Goal: Task Accomplishment & Management: Manage account settings

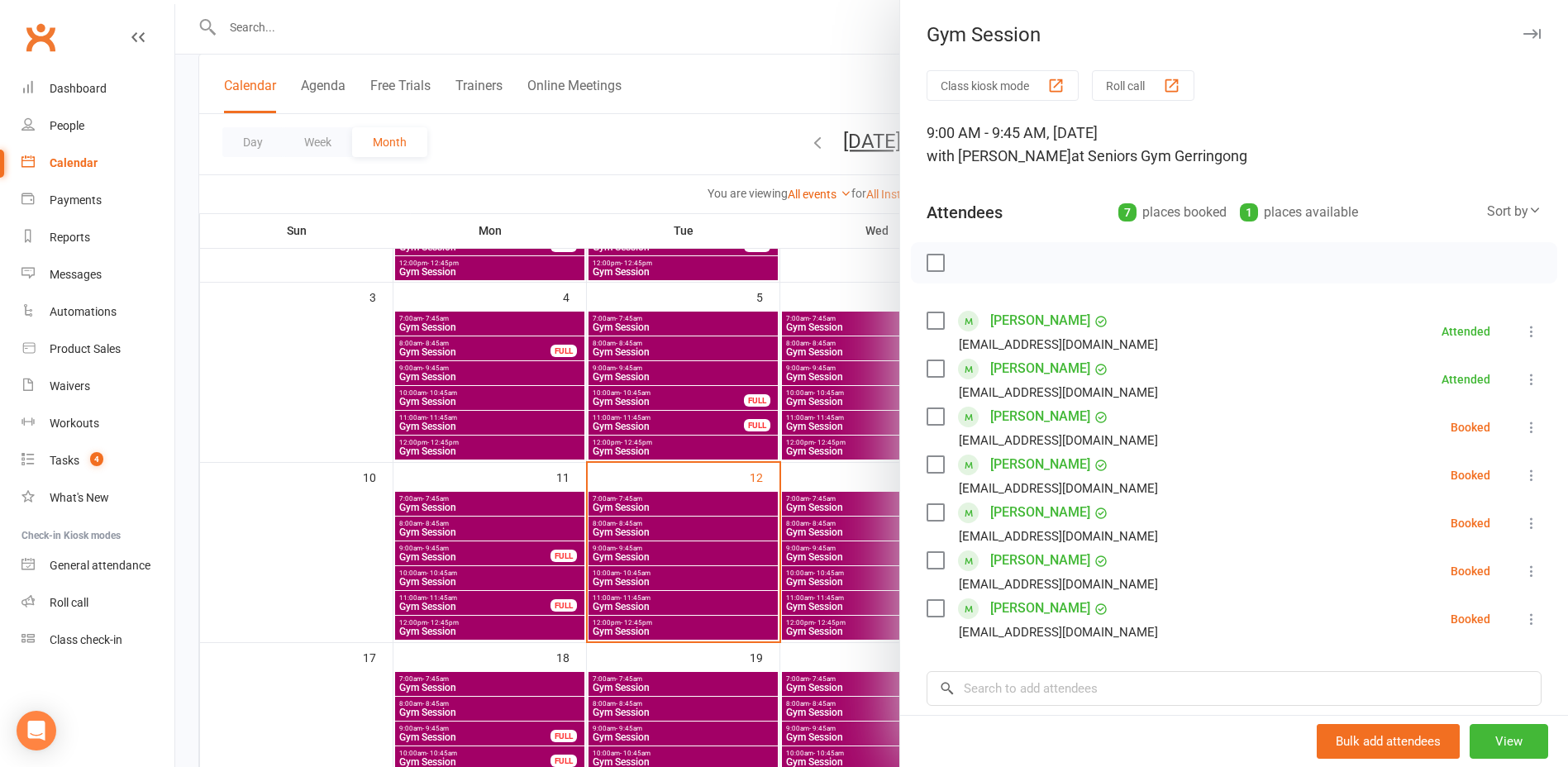
click at [926, 259] on label at bounding box center [934, 262] width 16 height 16
click at [978, 260] on button "button" at bounding box center [971, 262] width 28 height 28
drag, startPoint x: 645, startPoint y: 540, endPoint x: 649, endPoint y: 551, distance: 11.7
click at [645, 539] on div at bounding box center [872, 383] width 1393 height 767
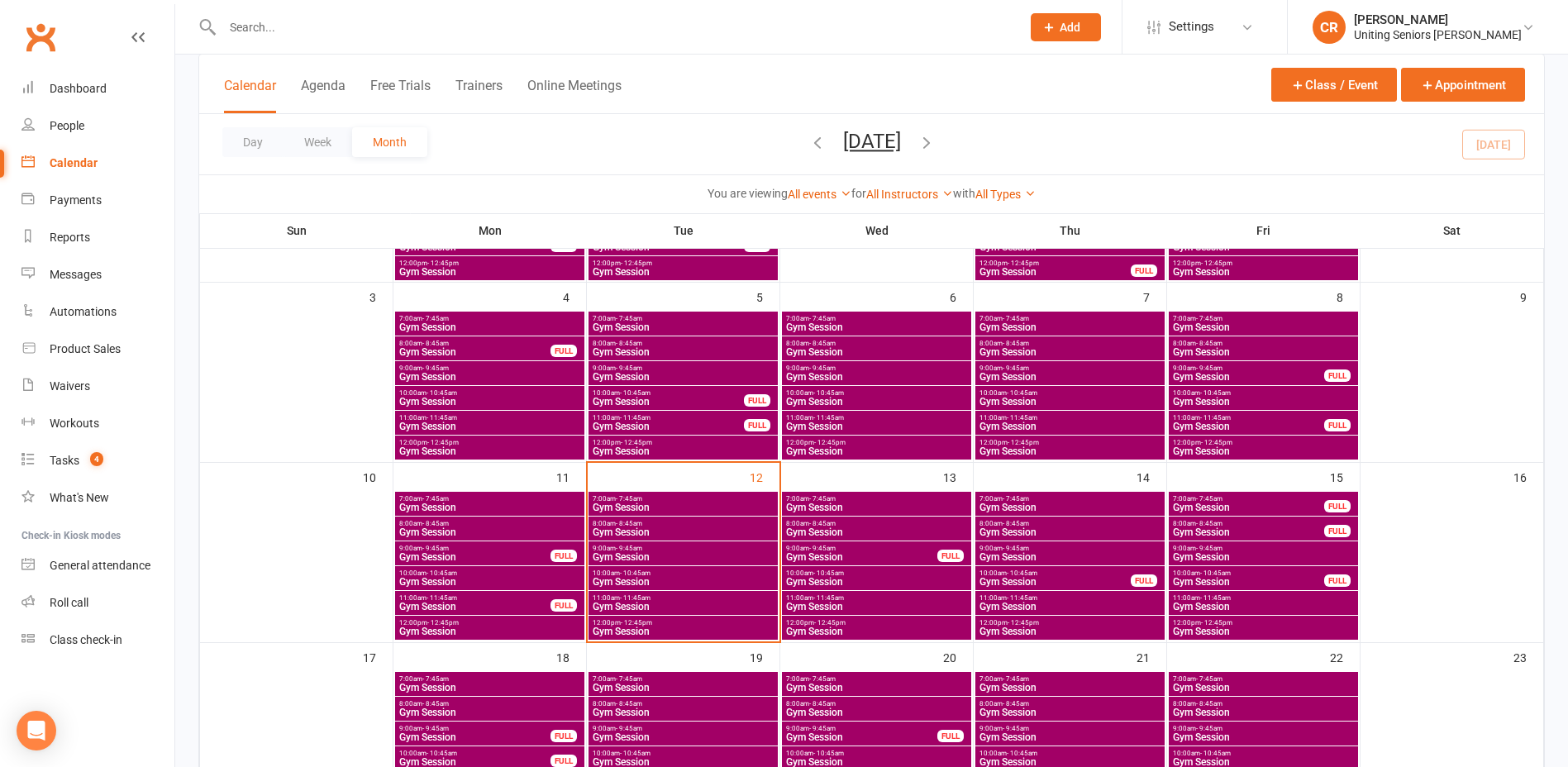
click at [657, 570] on span "10:00am - 10:45am" at bounding box center [683, 574] width 183 height 8
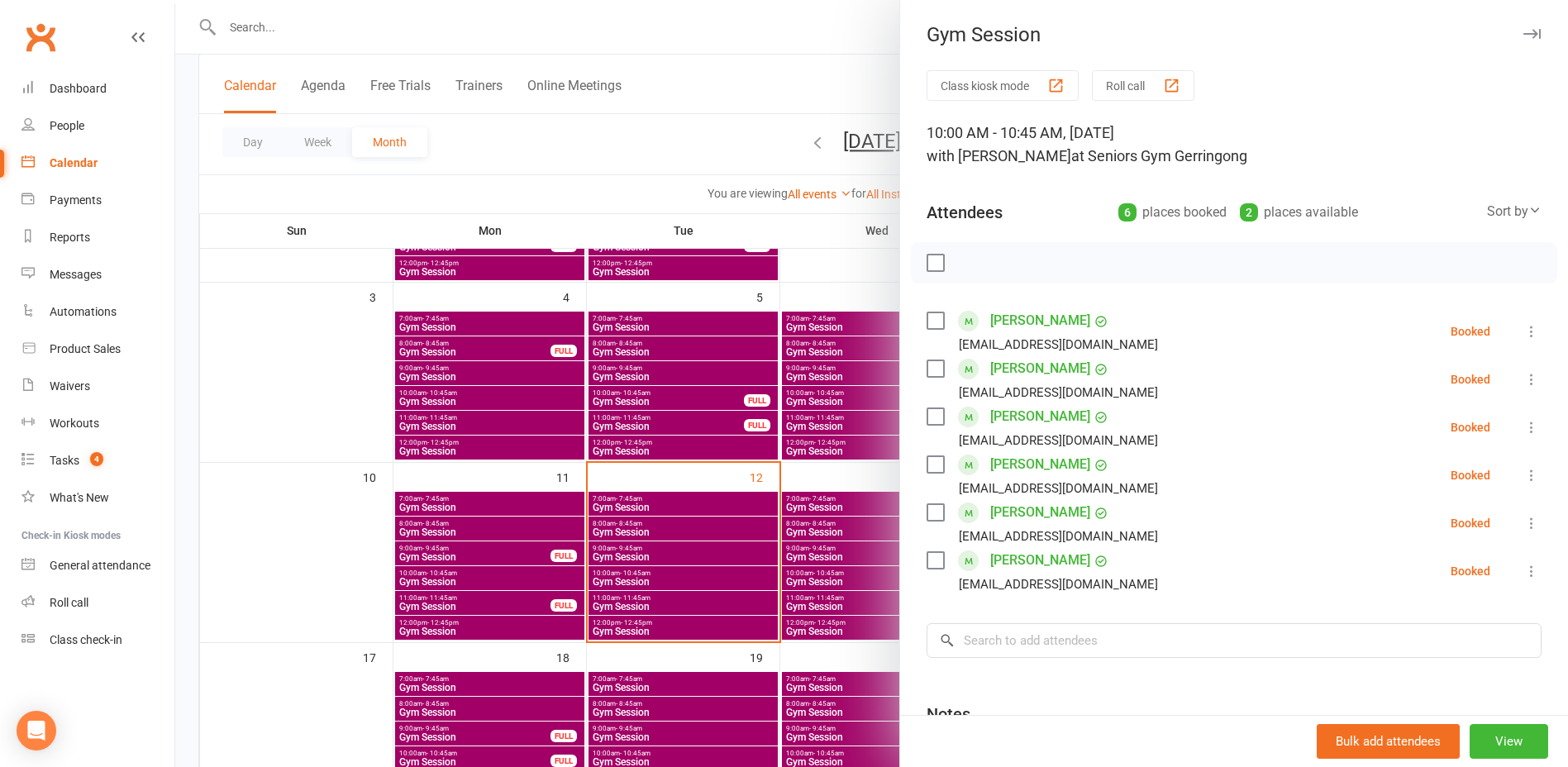
click at [932, 317] on label at bounding box center [934, 320] width 16 height 16
click at [937, 365] on label at bounding box center [934, 368] width 16 height 16
click at [934, 470] on label at bounding box center [934, 463] width 16 height 16
click at [933, 563] on label at bounding box center [934, 559] width 16 height 16
click at [963, 266] on icon "button" at bounding box center [971, 262] width 18 height 18
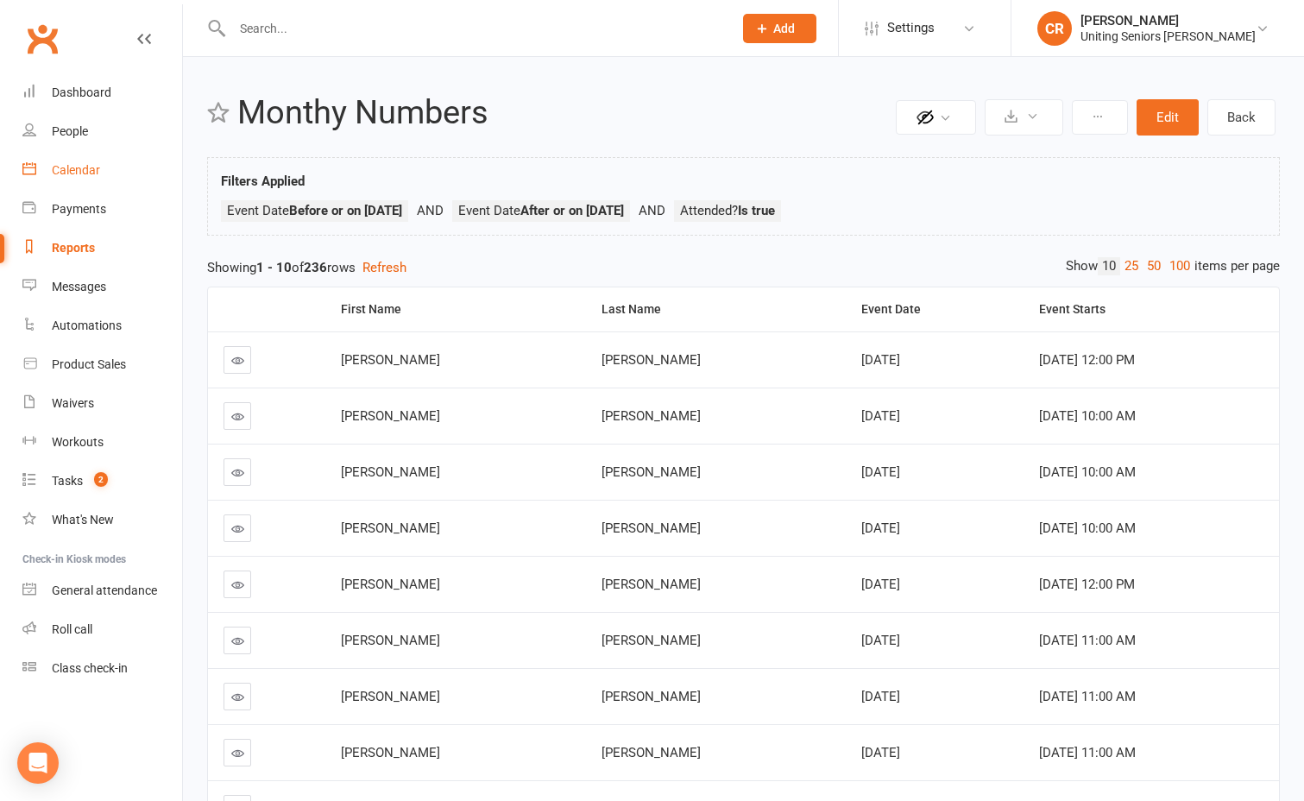
click at [91, 179] on link "Calendar" at bounding box center [102, 170] width 160 height 39
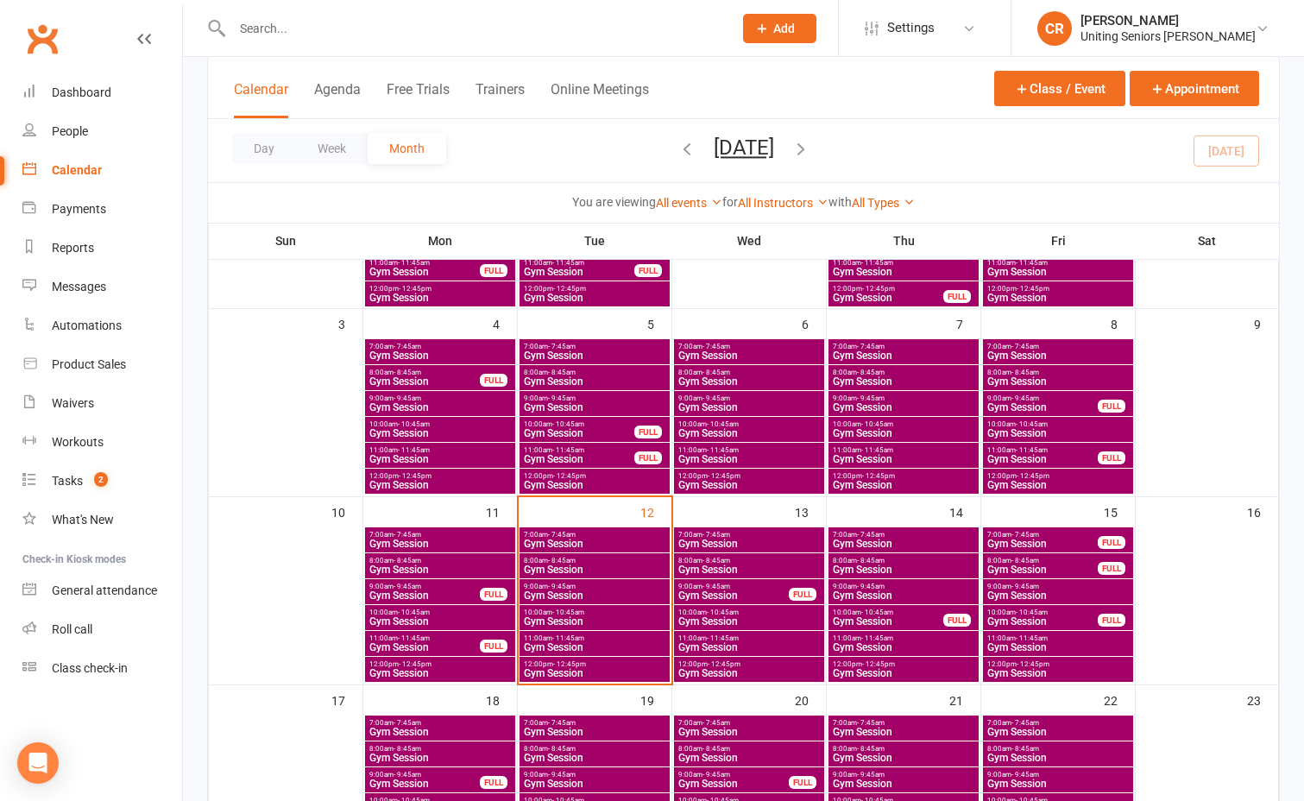
scroll to position [345, 0]
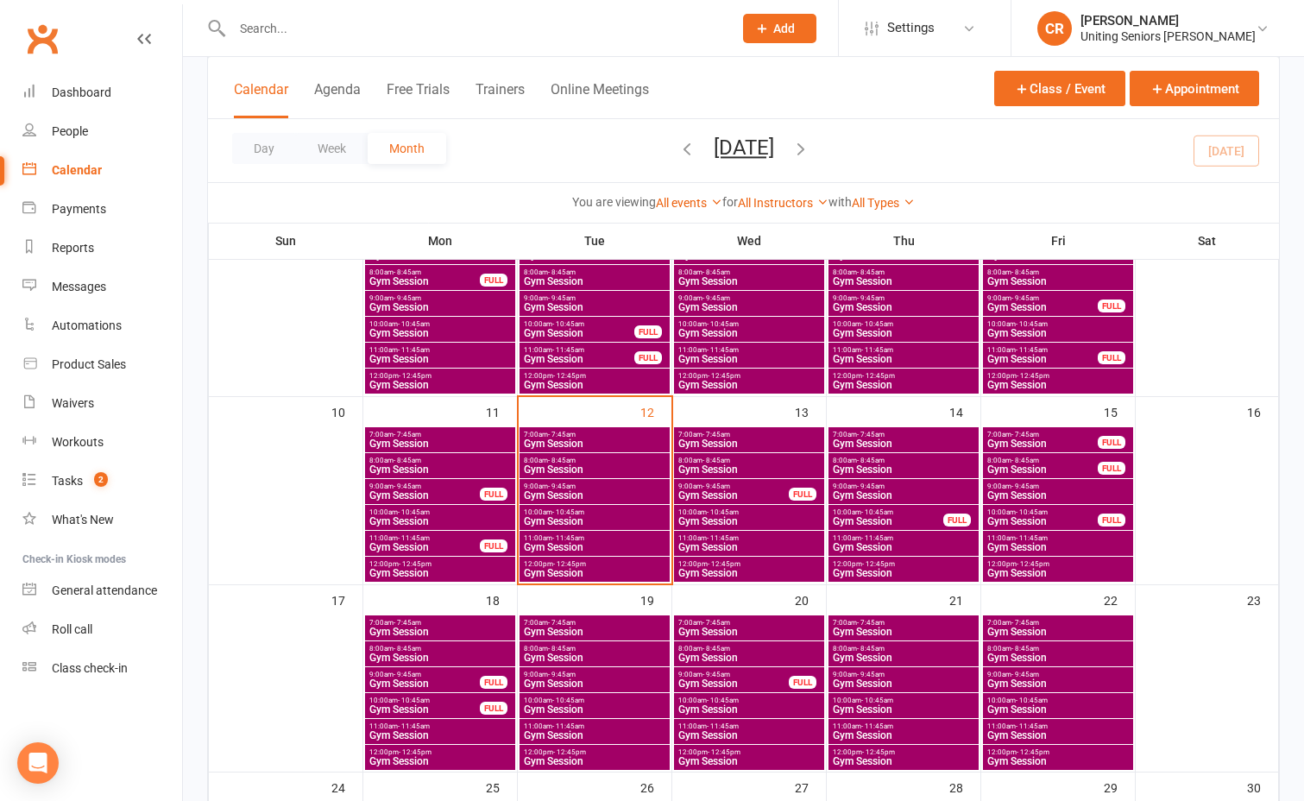
click at [556, 521] on span "Gym Session" at bounding box center [594, 521] width 143 height 10
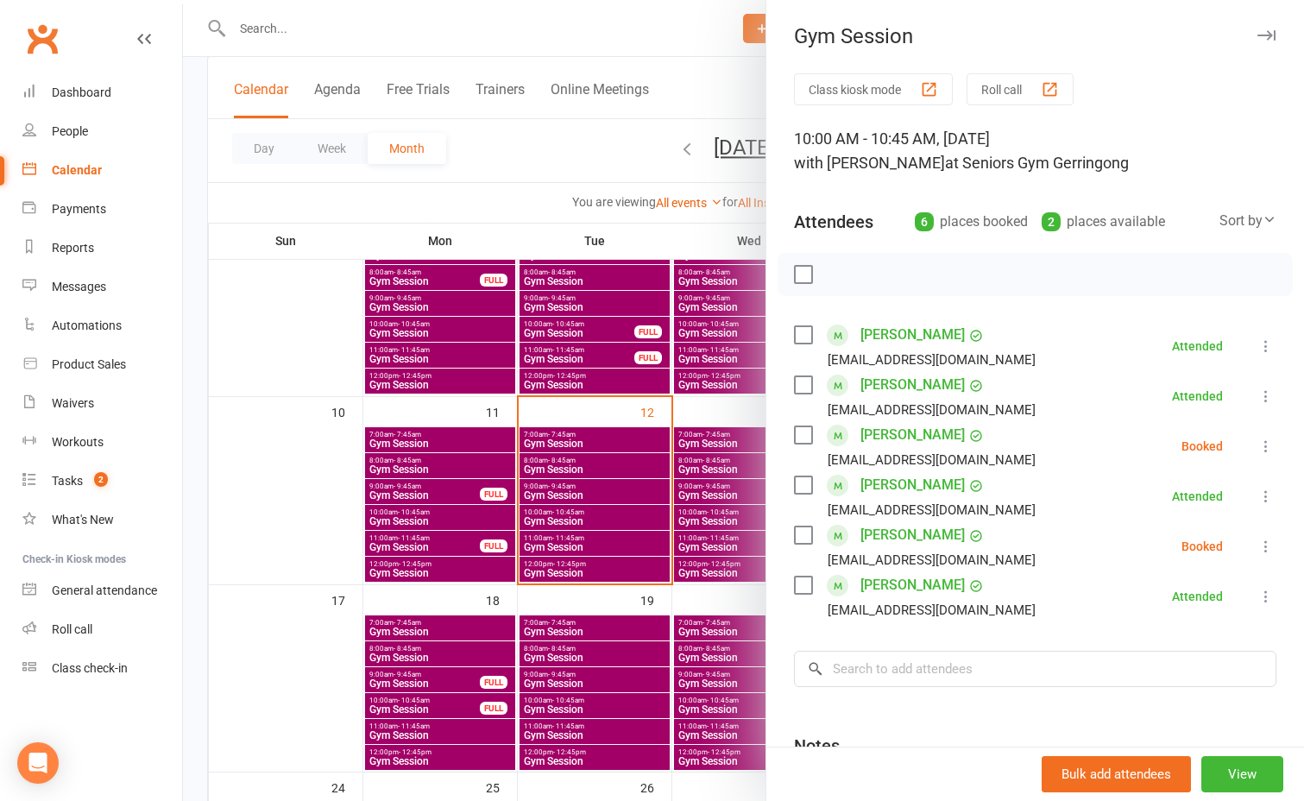
click at [794, 437] on label at bounding box center [802, 434] width 17 height 17
click at [838, 267] on icon "button" at bounding box center [841, 274] width 19 height 19
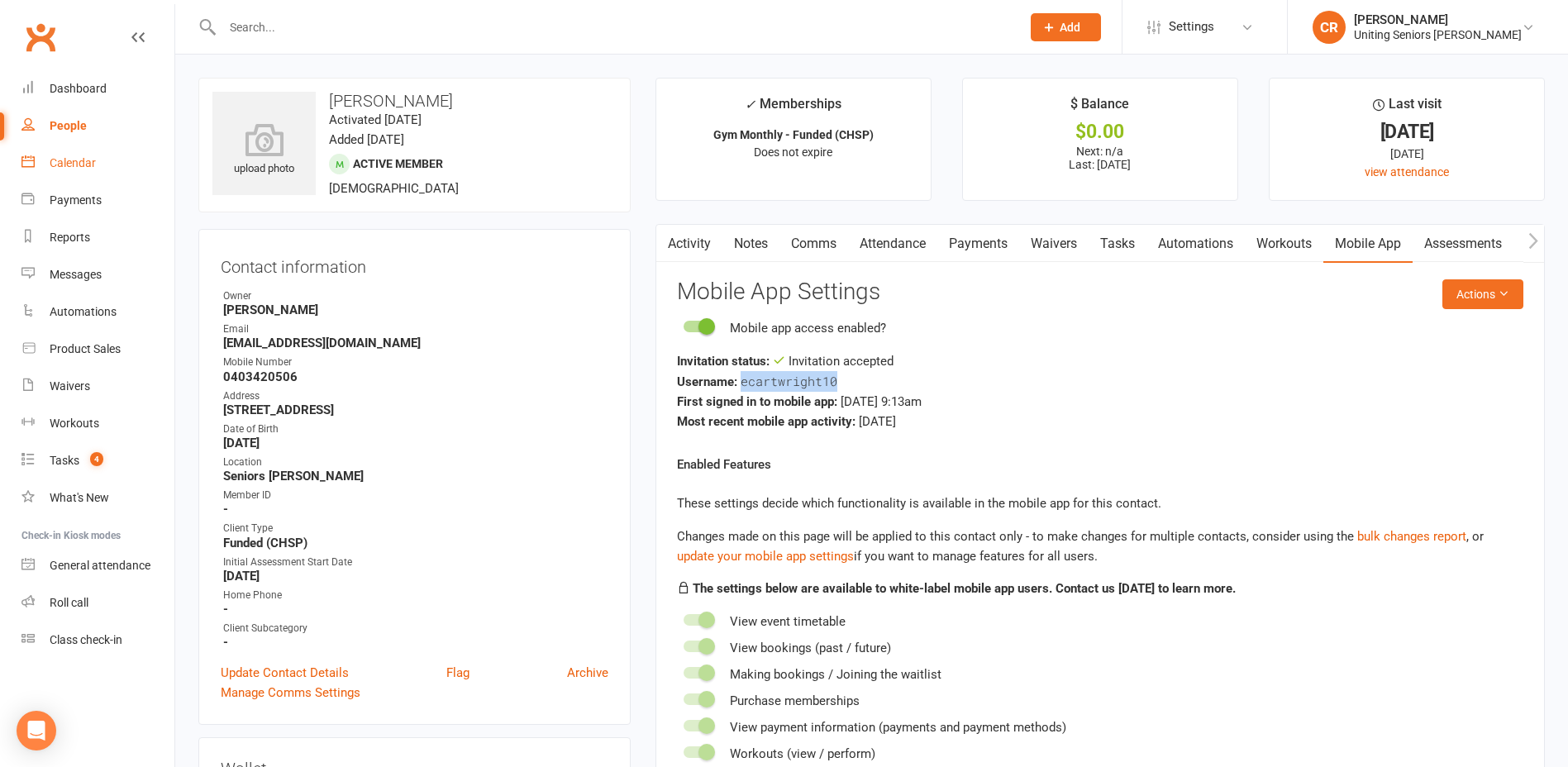
click at [82, 166] on div "Calendar" at bounding box center [73, 163] width 46 height 13
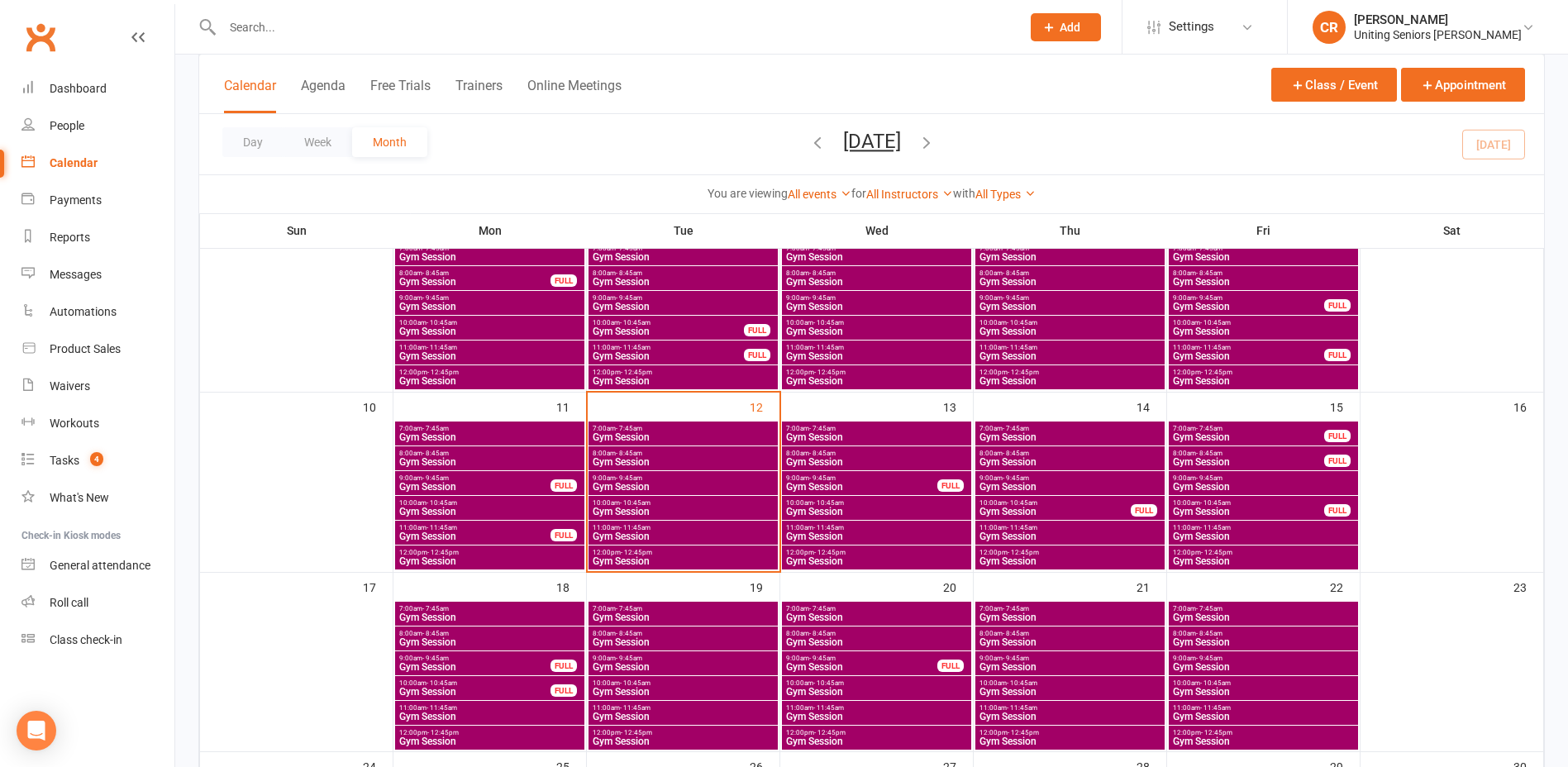
scroll to position [413, 0]
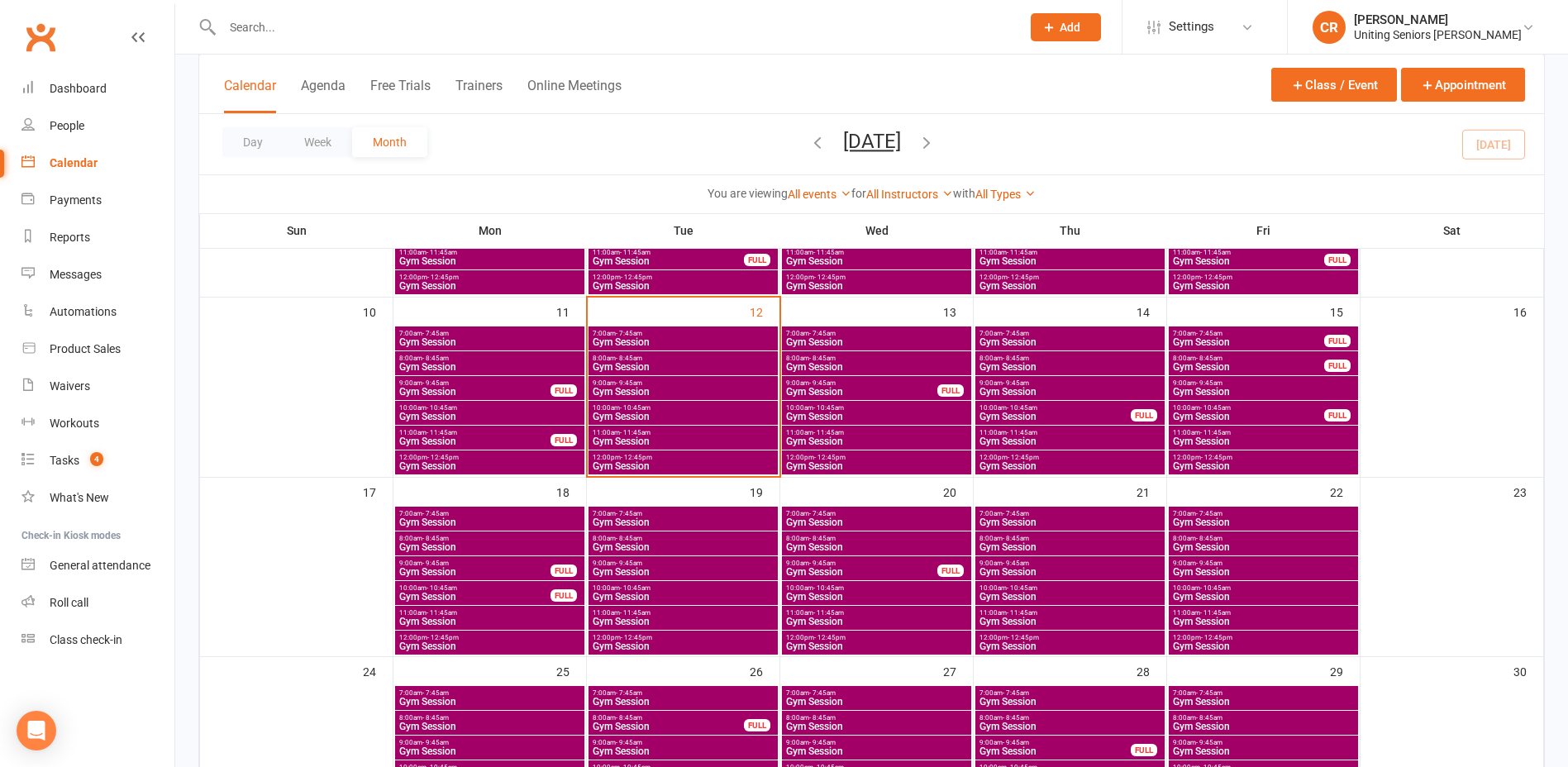
click at [617, 434] on span "11:00am - 11:45am" at bounding box center [683, 433] width 183 height 8
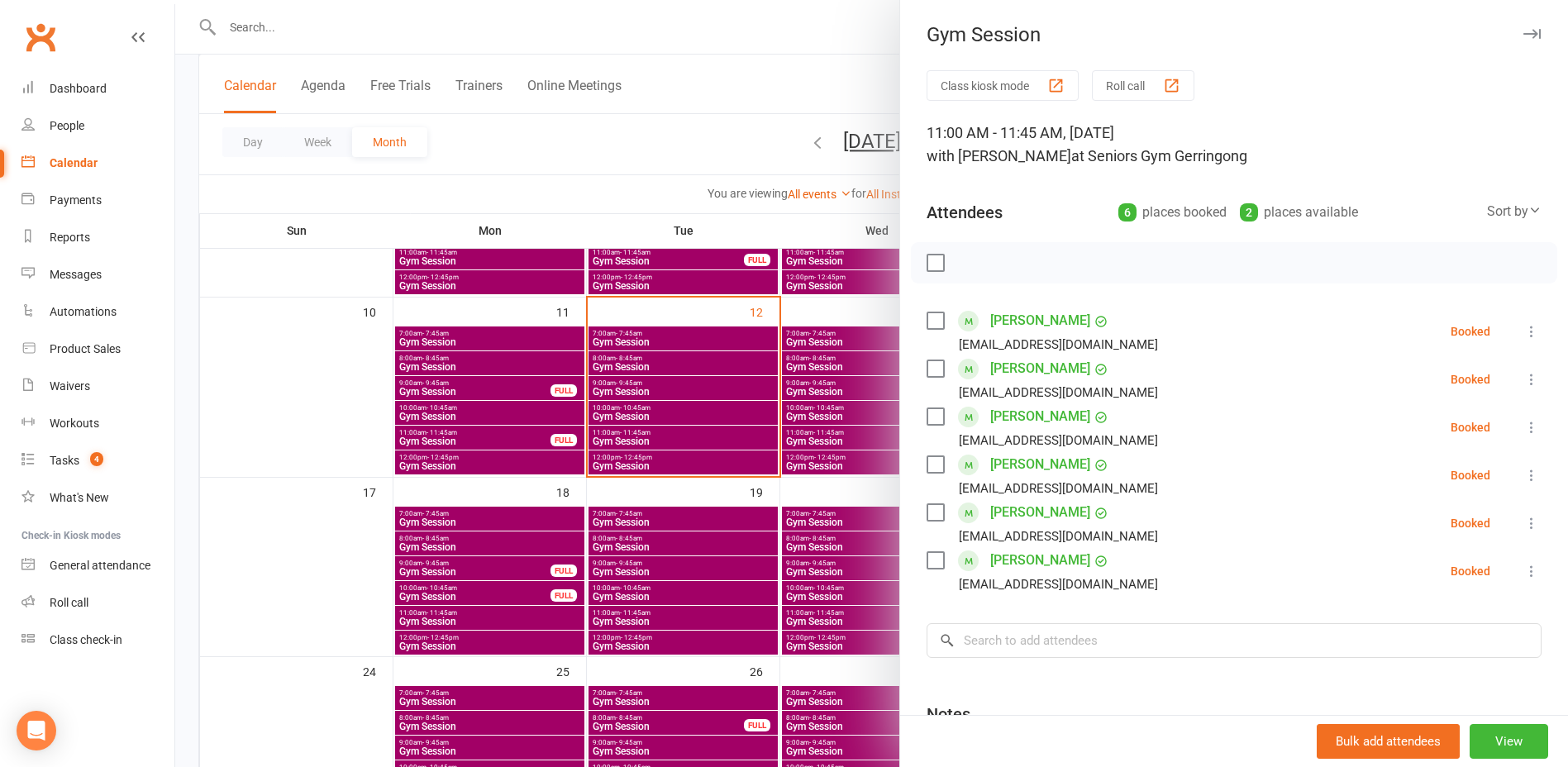
click at [625, 462] on div at bounding box center [872, 383] width 1393 height 767
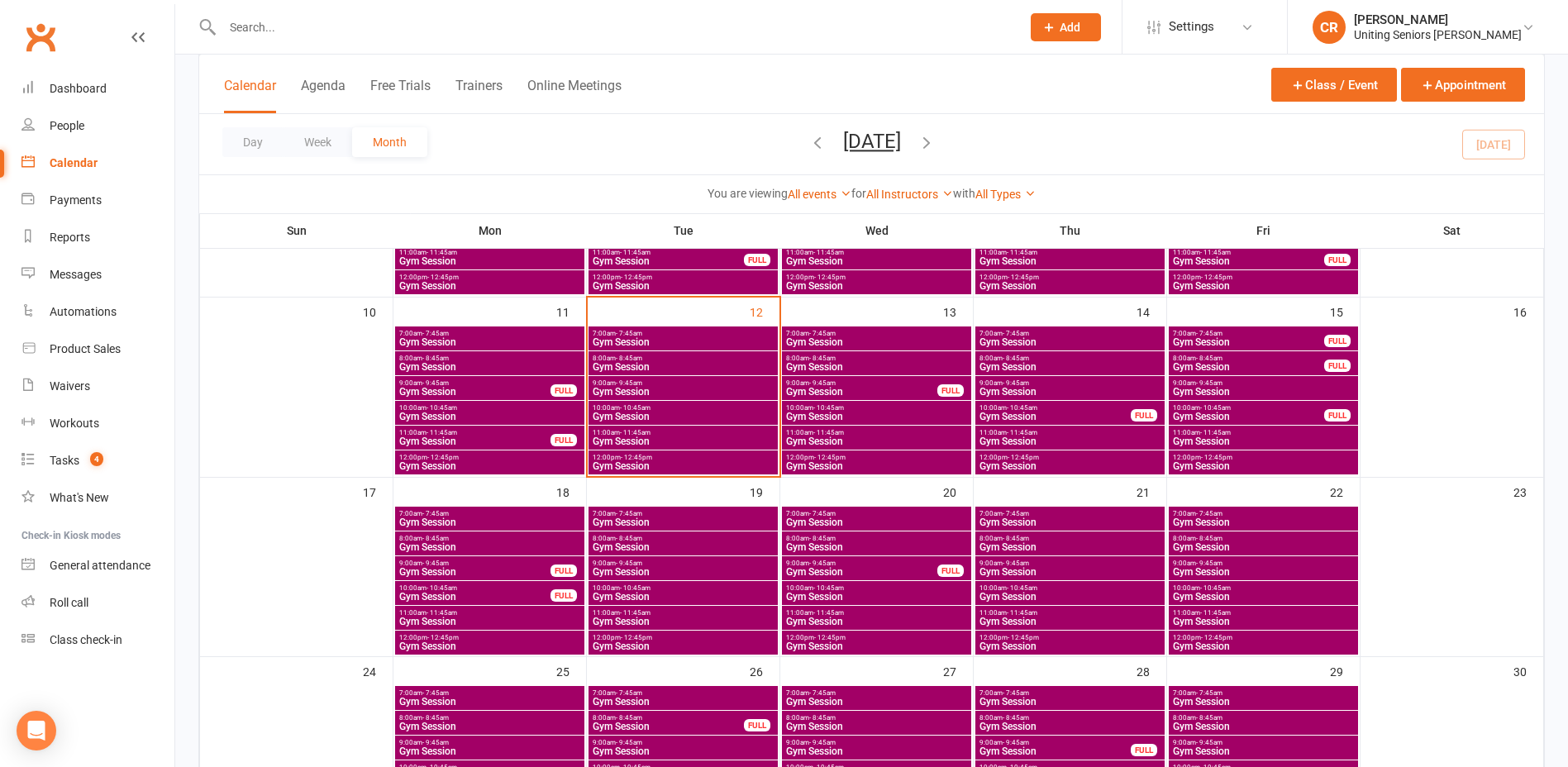
click at [625, 462] on span "Gym Session" at bounding box center [683, 465] width 183 height 10
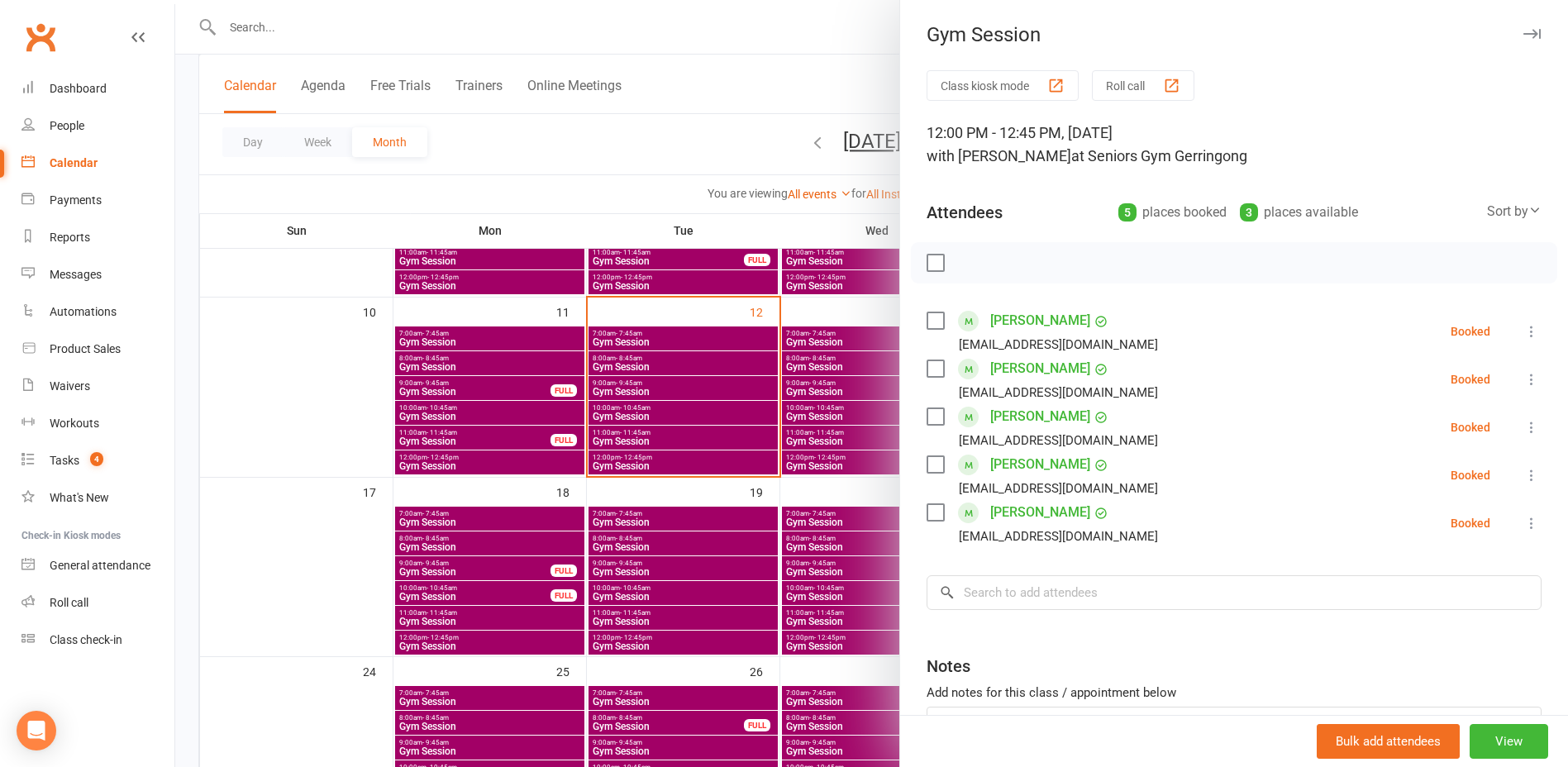
click at [646, 417] on div at bounding box center [872, 383] width 1393 height 767
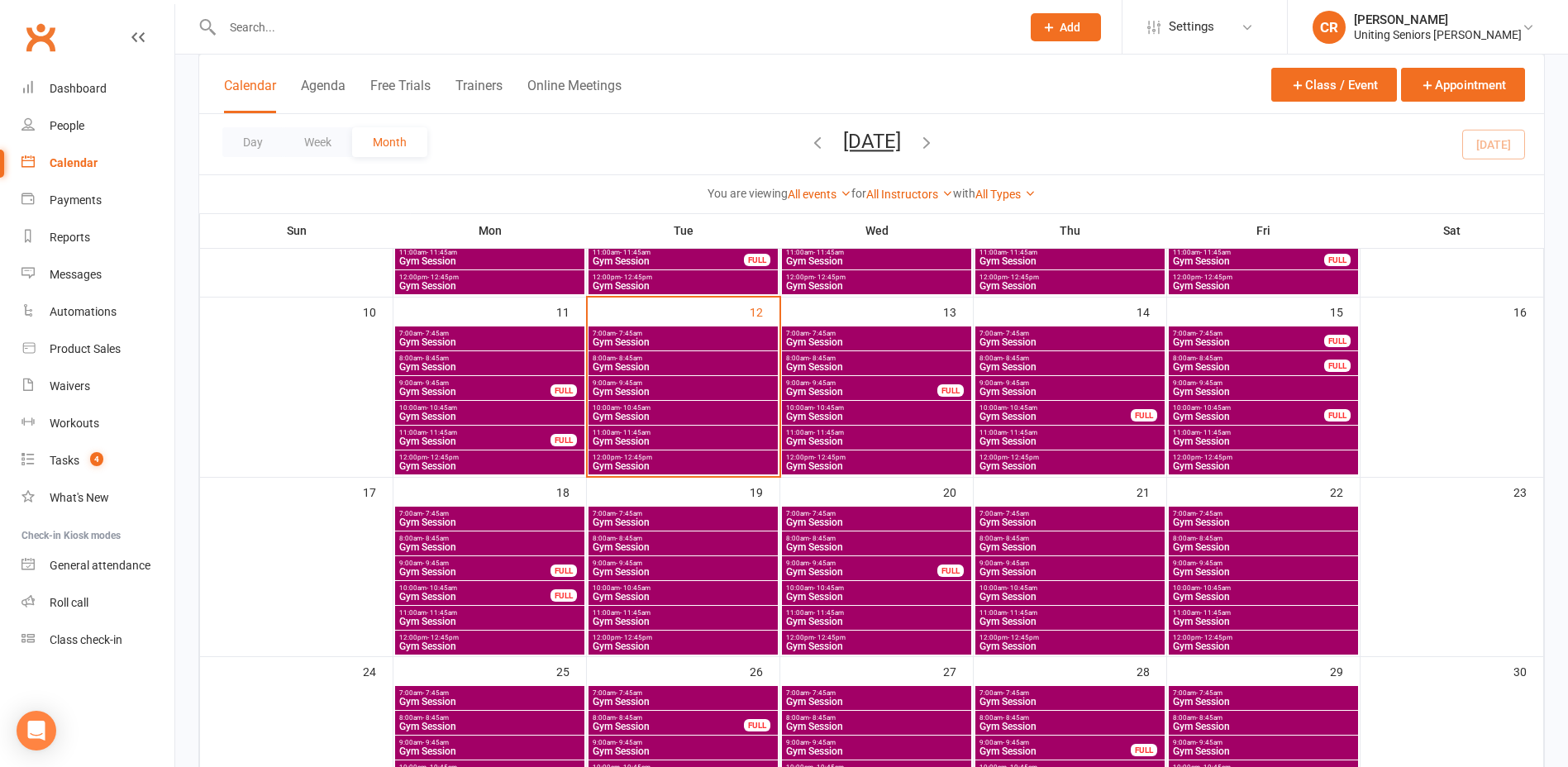
click at [663, 407] on span "10:00am - 10:45am" at bounding box center [683, 408] width 183 height 8
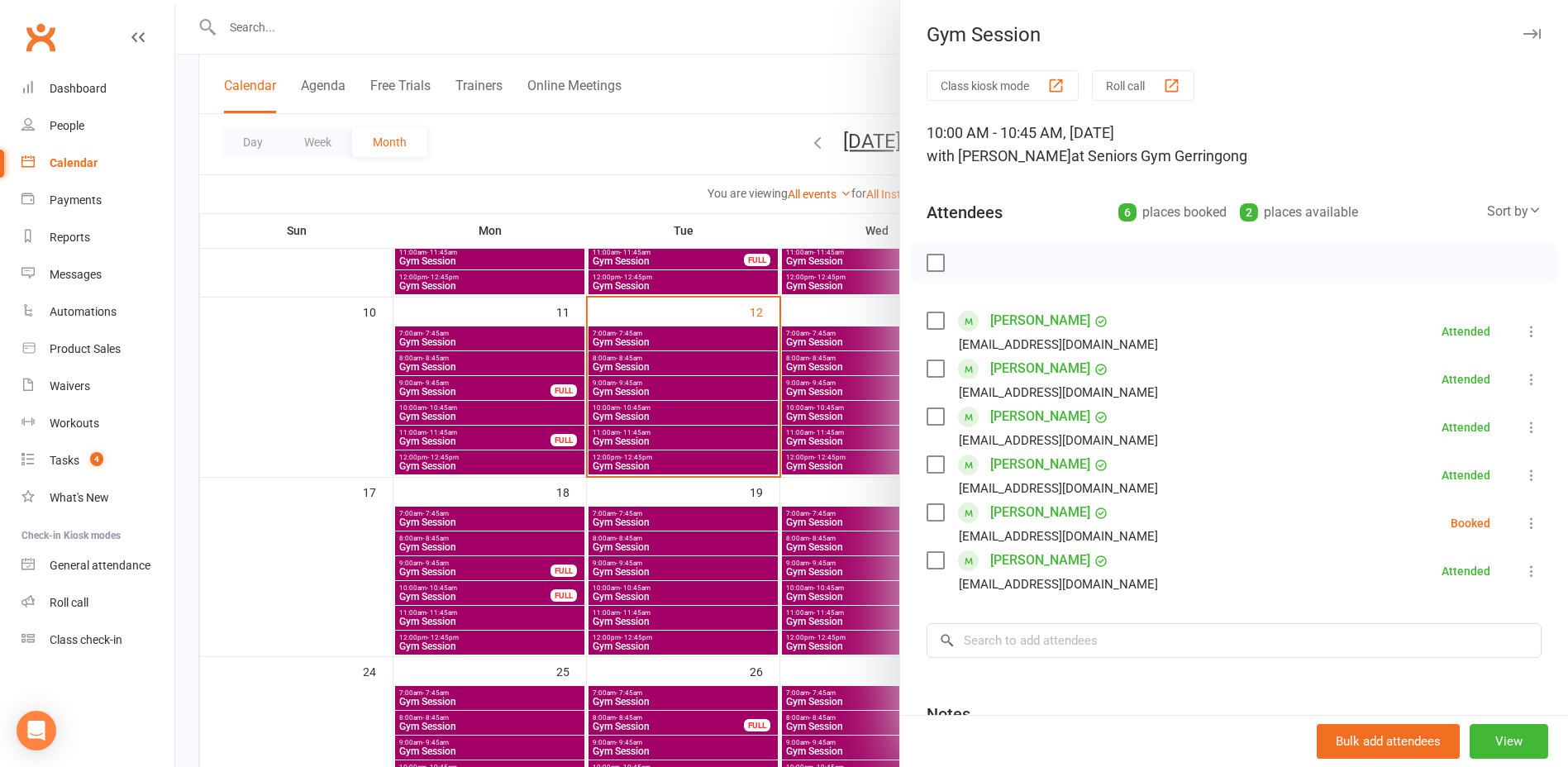
click at [916, 508] on div "Class kiosk mode Roll call 10:00 AM - 10:45 AM, Tuesday, August, 12, 2025 with …" at bounding box center [1234, 481] width 668 height 822
click at [927, 511] on label at bounding box center [934, 511] width 16 height 16
click at [1002, 260] on icon "button" at bounding box center [1006, 262] width 18 height 18
click at [739, 147] on div at bounding box center [872, 383] width 1393 height 767
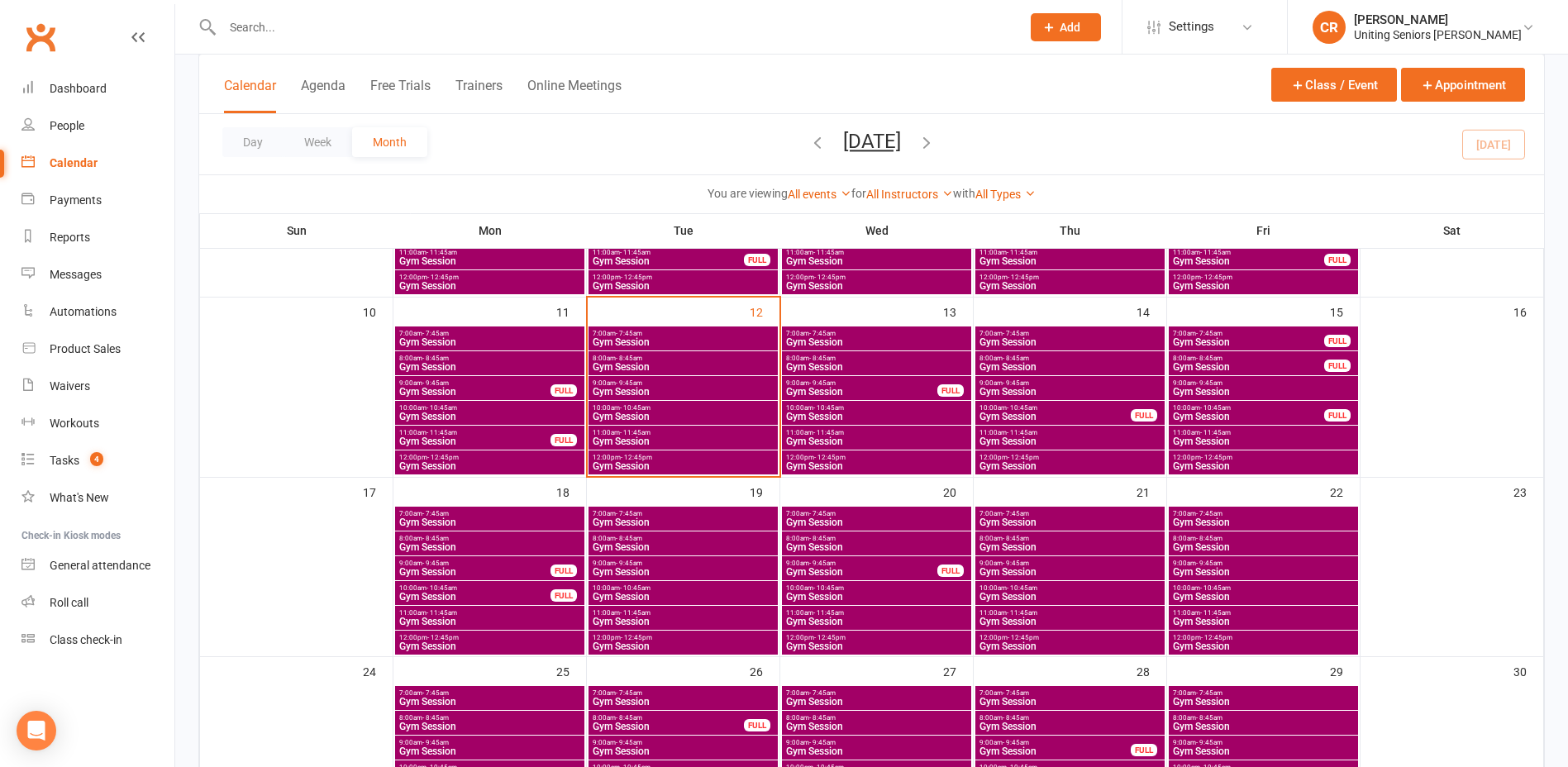
click at [833, 347] on span "Gym Session" at bounding box center [876, 342] width 183 height 10
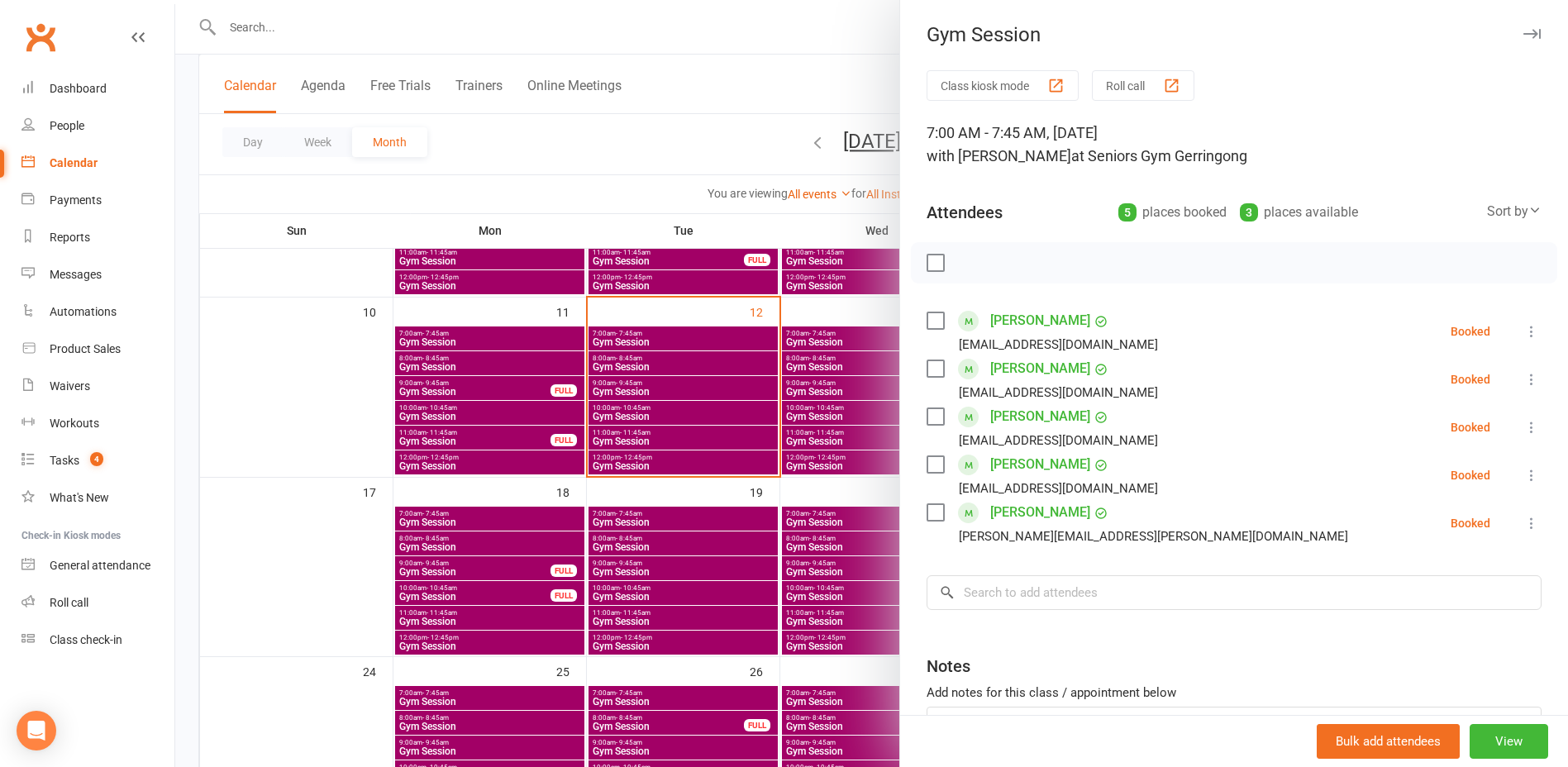
click at [632, 456] on div at bounding box center [872, 383] width 1393 height 767
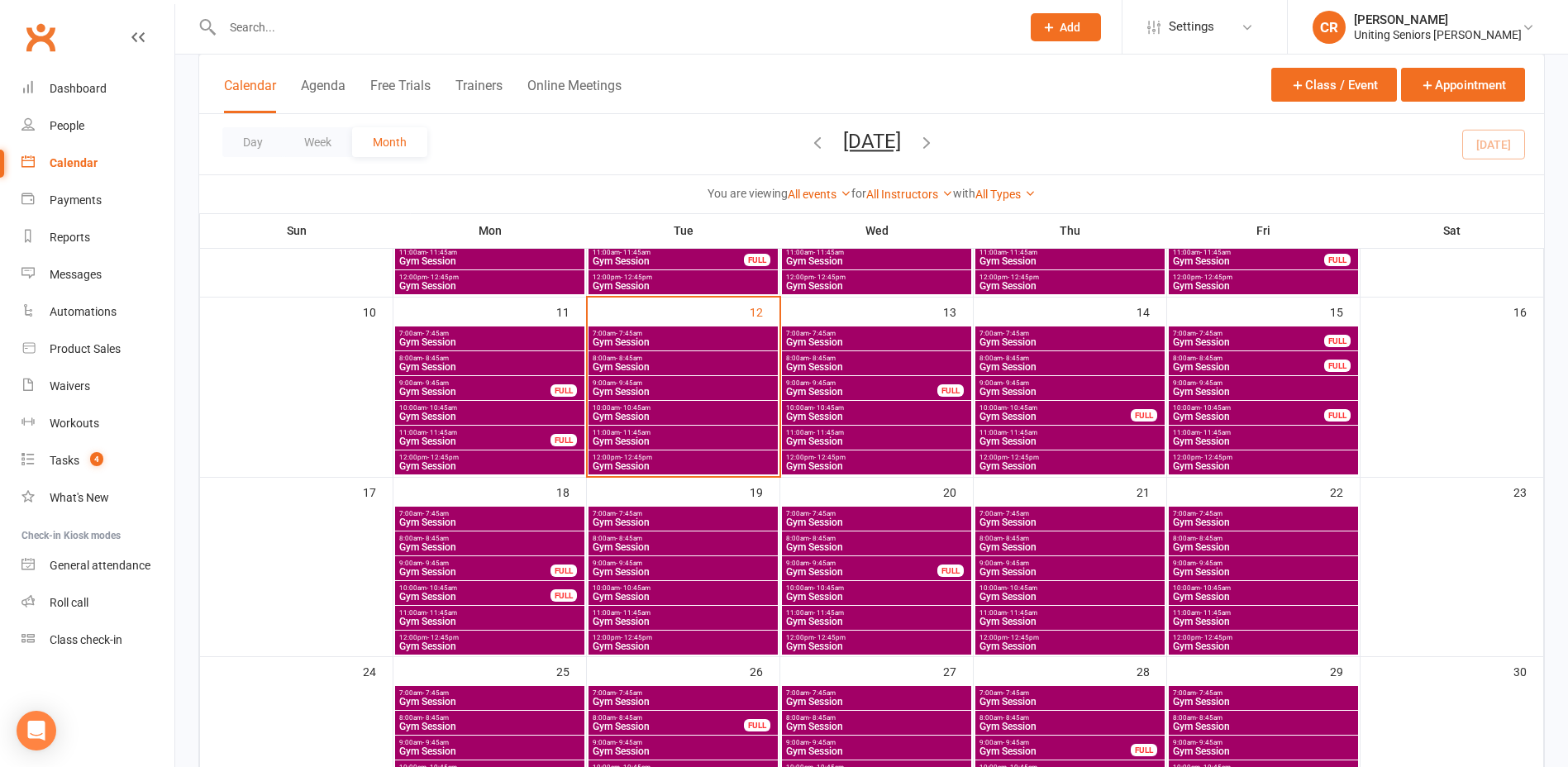
click at [640, 412] on span "Gym Session" at bounding box center [683, 417] width 183 height 10
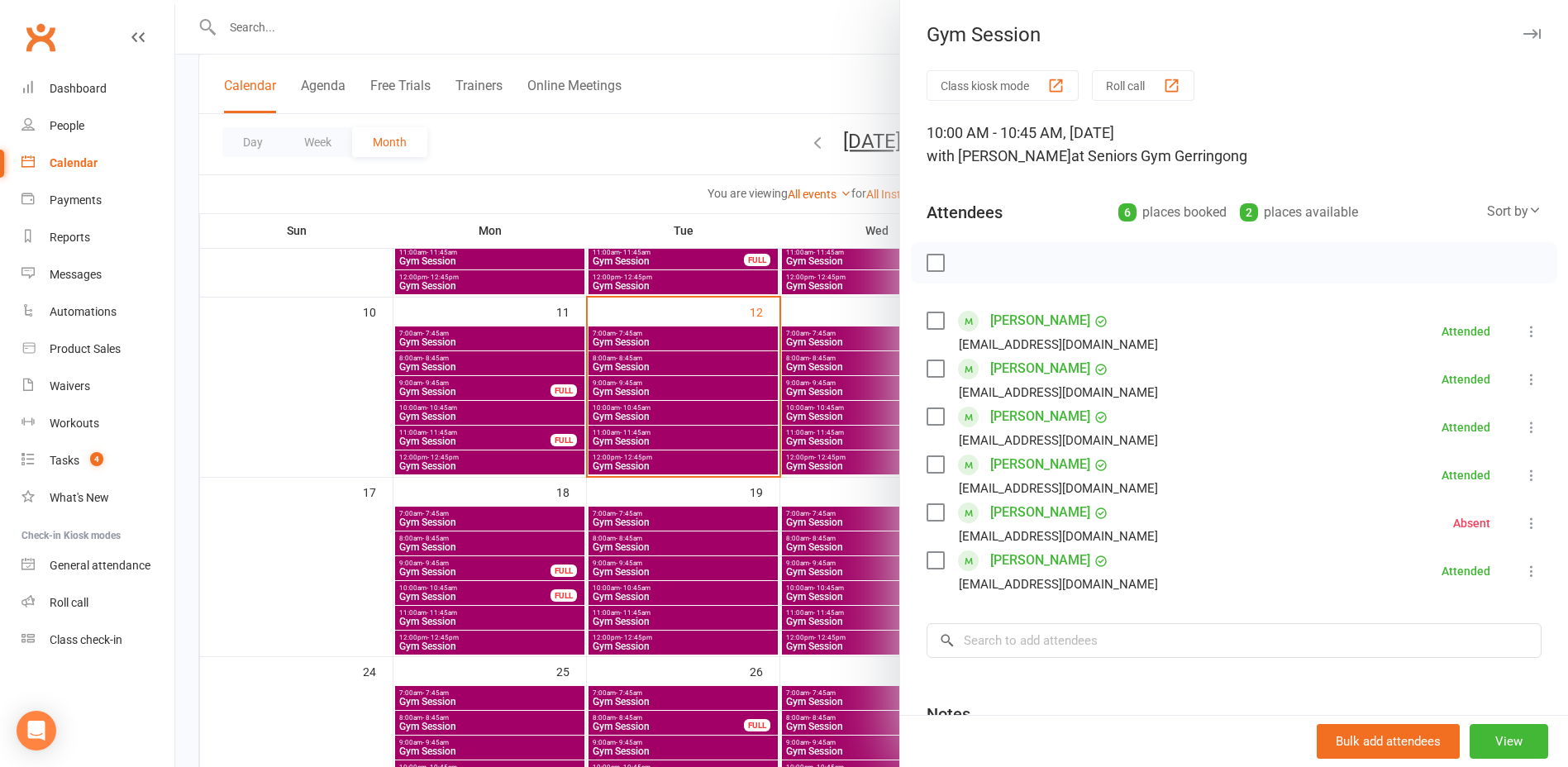
click at [1014, 557] on link "[PERSON_NAME]" at bounding box center [1040, 560] width 100 height 27
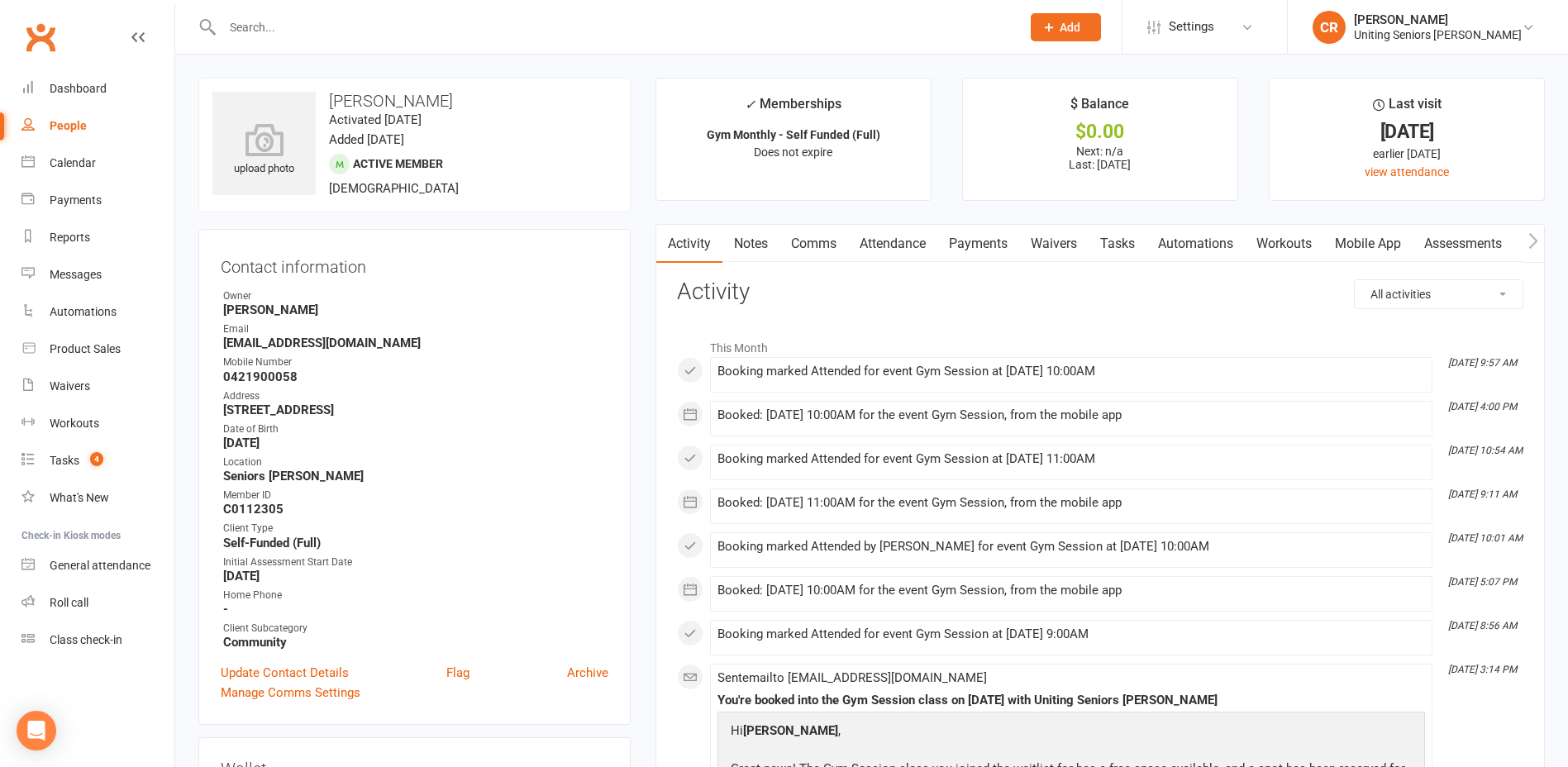
click at [923, 258] on link "Attendance" at bounding box center [892, 244] width 89 height 38
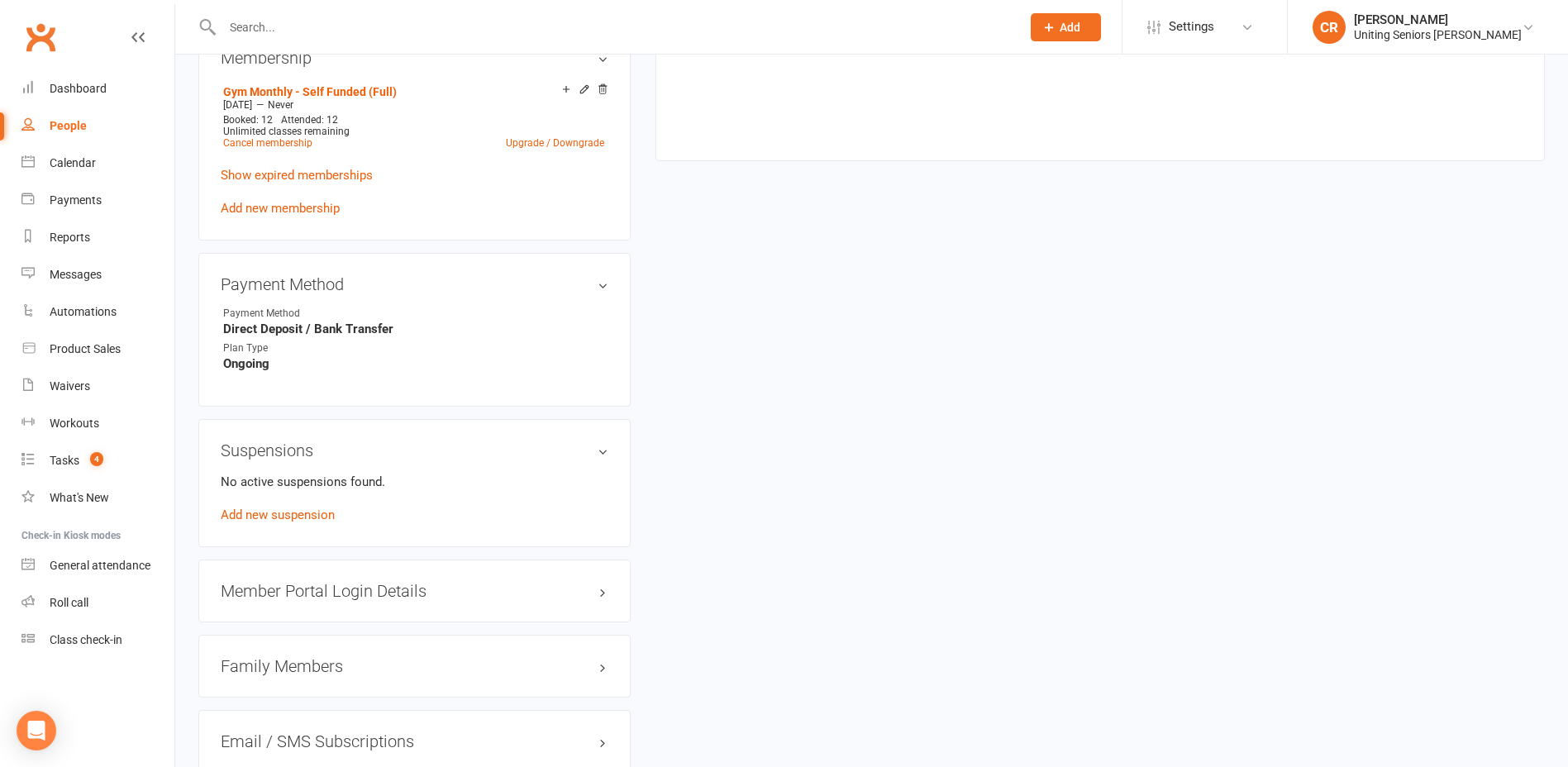
scroll to position [744, 0]
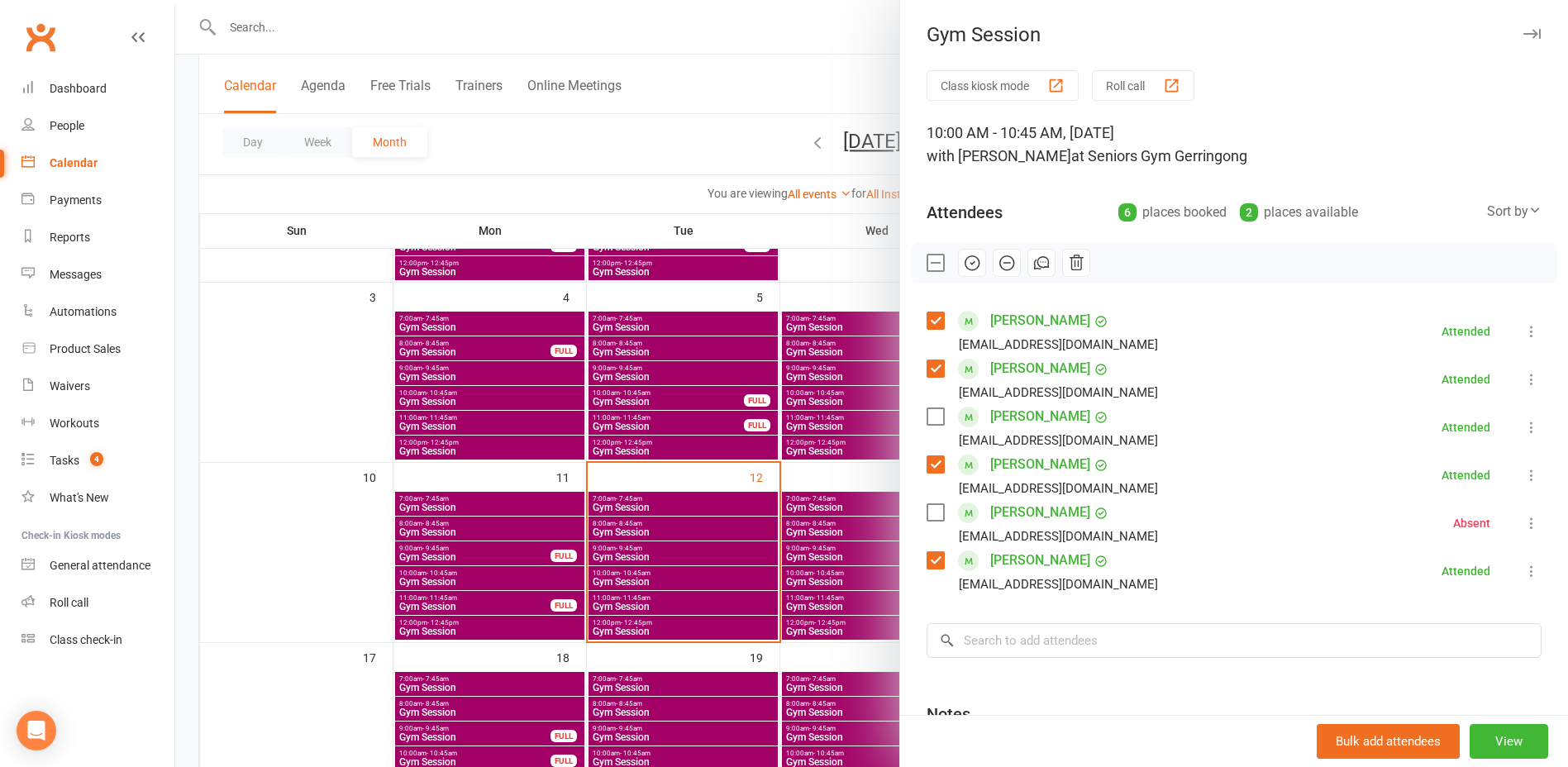
click at [323, 542] on div at bounding box center [872, 383] width 1393 height 767
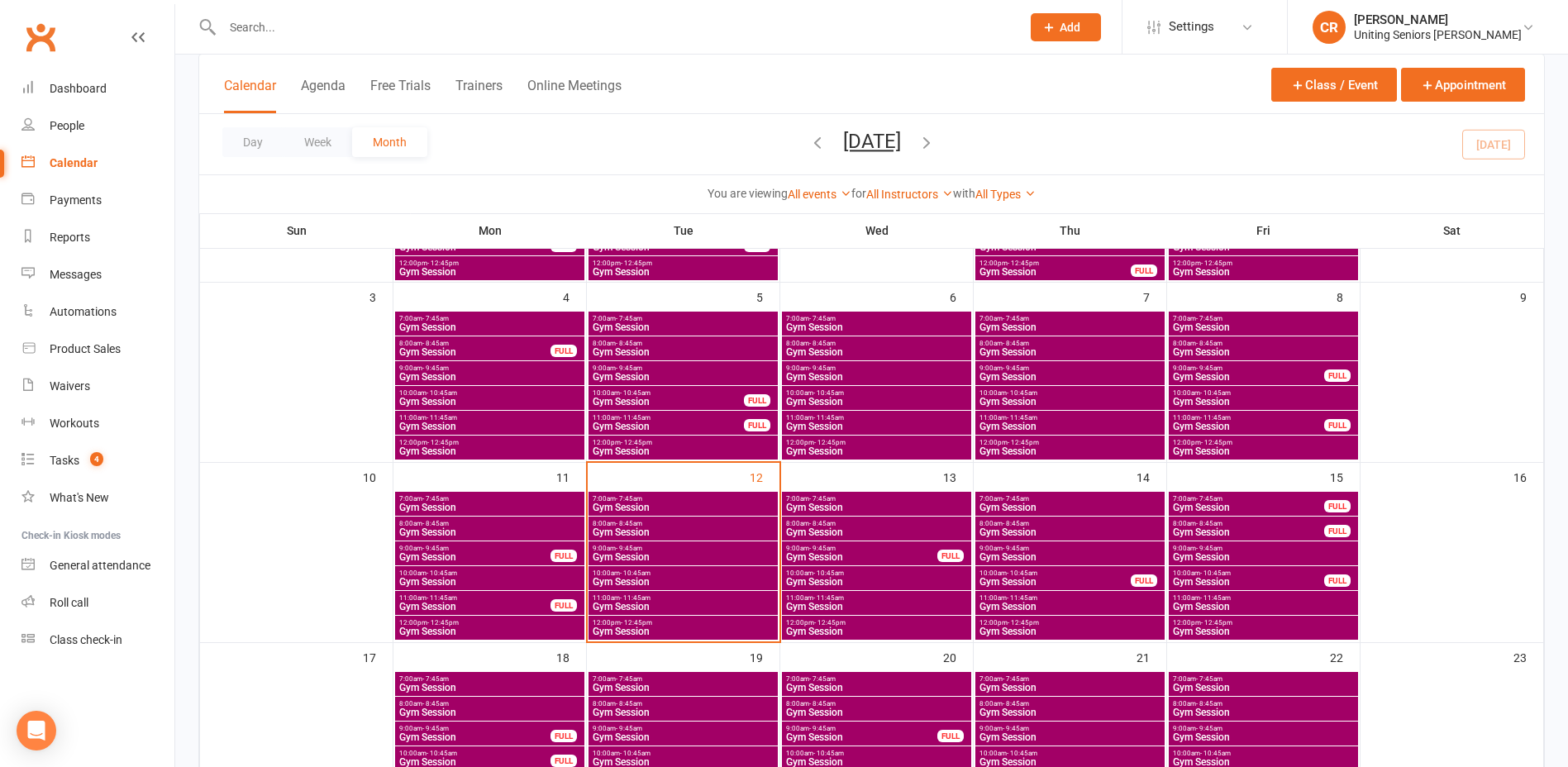
click at [1019, 598] on span "- 11:45am" at bounding box center [1022, 598] width 31 height 8
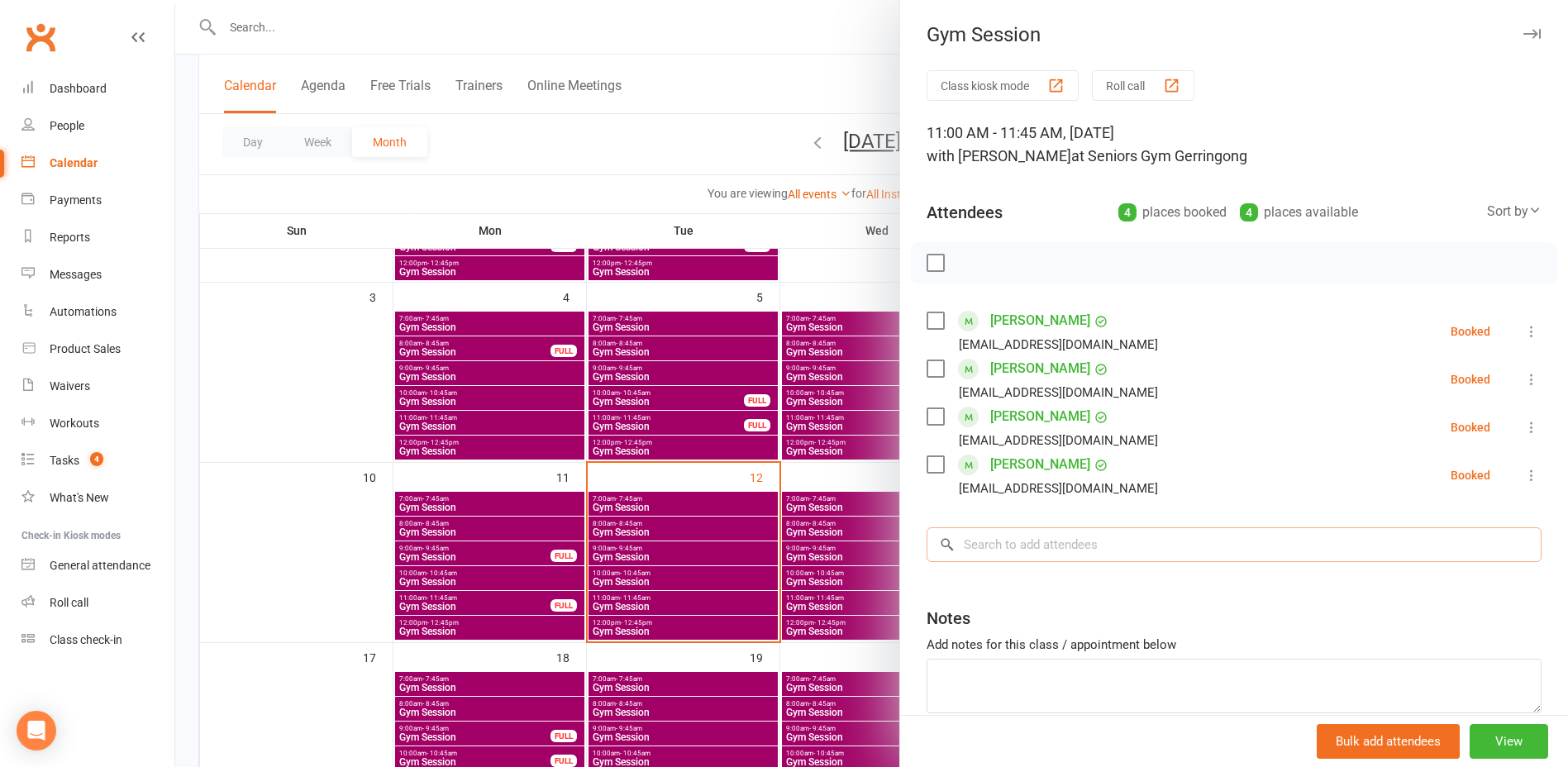
click at [1063, 544] on input "search" at bounding box center [1234, 544] width 615 height 34
type input "sull"
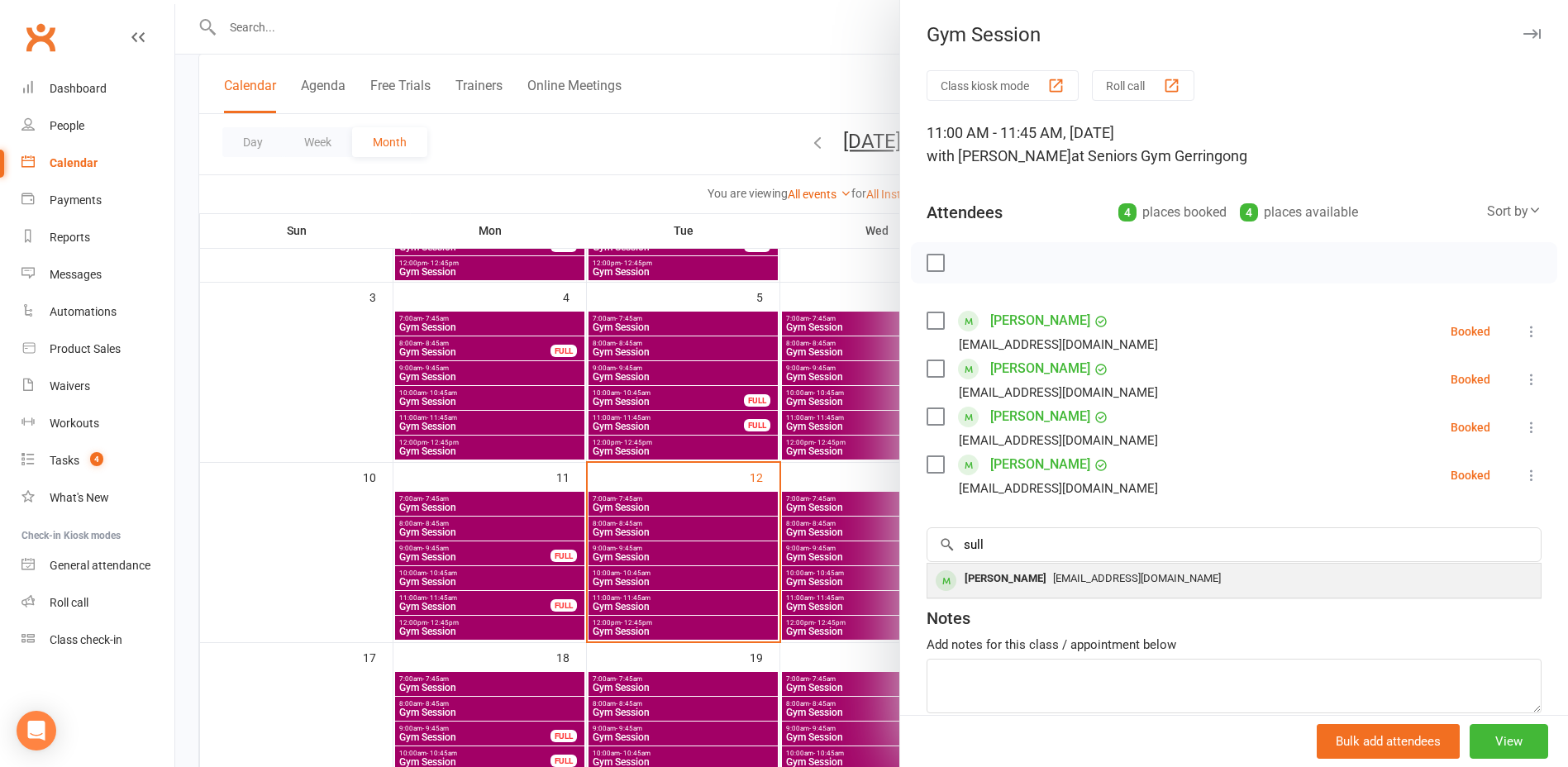
click at [1063, 597] on div "No results Michael Sullivan sullys@aapt.net.au" at bounding box center [1234, 580] width 615 height 35
click at [1064, 582] on div "Class kiosk mode Roll call 11:00 AM - 11:45 AM, Thursday, August, 14, 2025 with…" at bounding box center [1234, 433] width 668 height 726
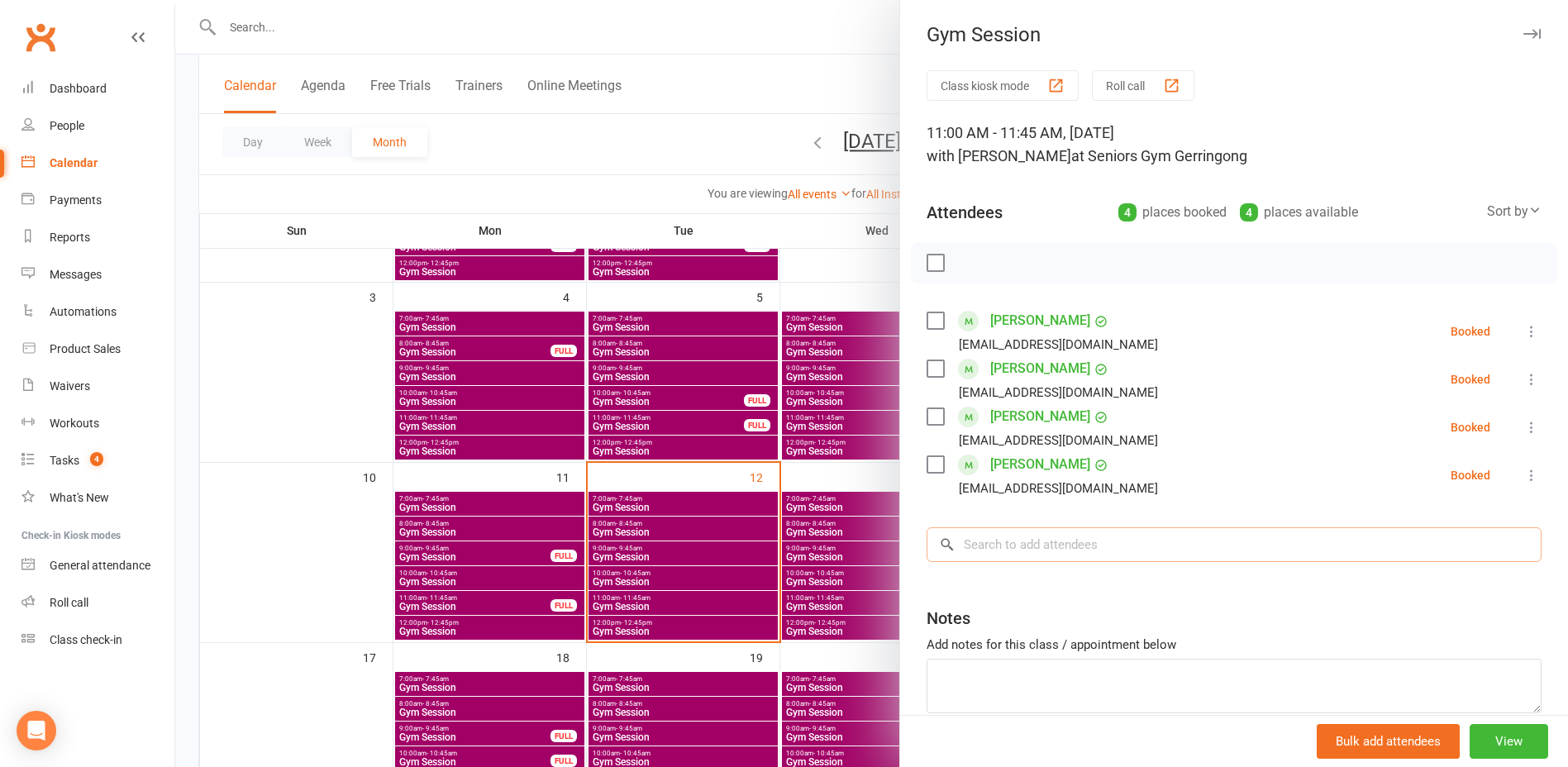
click at [992, 549] on input "search" at bounding box center [1234, 544] width 615 height 34
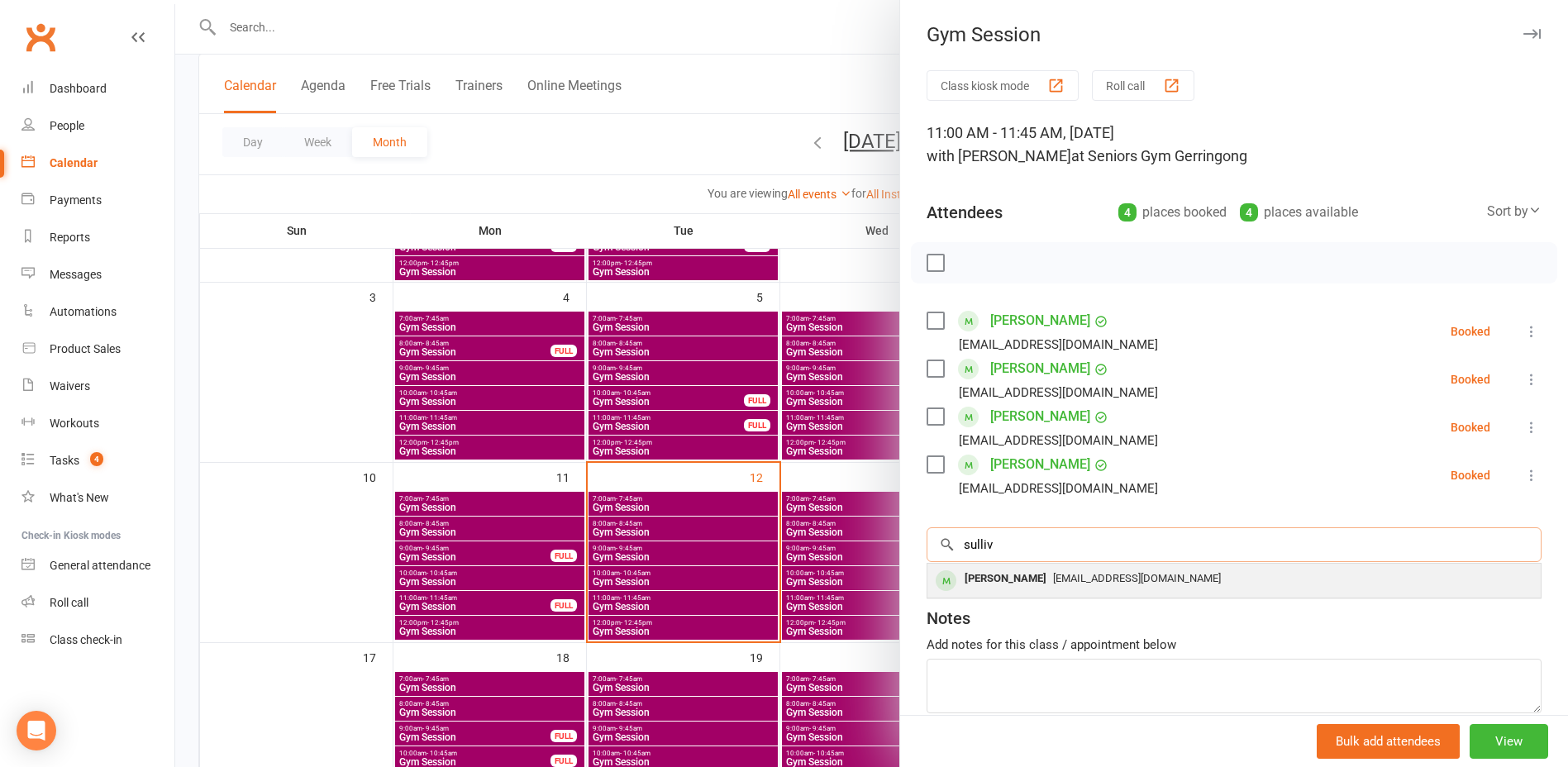
type input "sulliv"
click at [1023, 578] on div "[PERSON_NAME]" at bounding box center [1005, 578] width 95 height 24
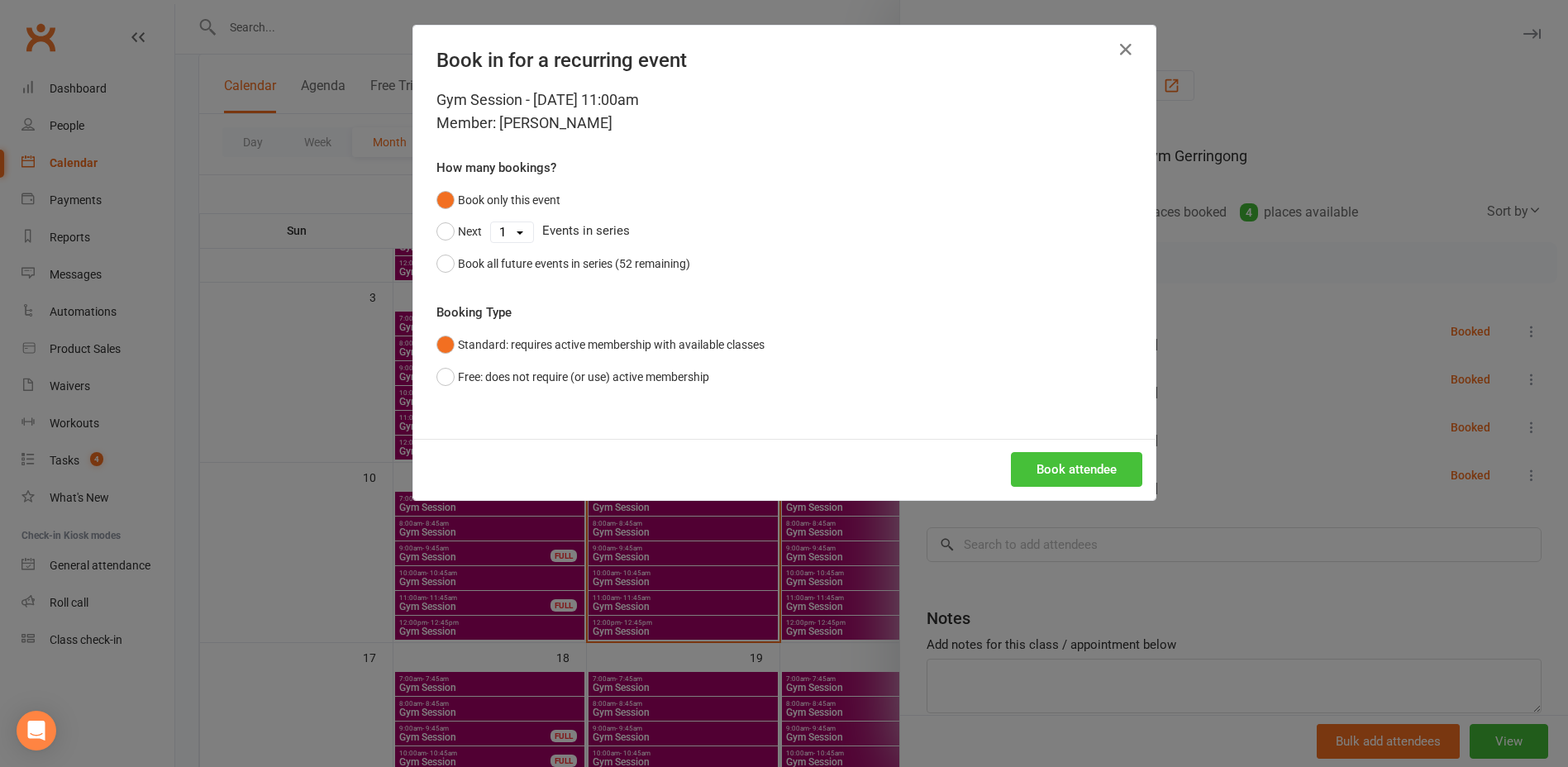
click at [1038, 480] on button "Book attendee" at bounding box center [1076, 469] width 131 height 34
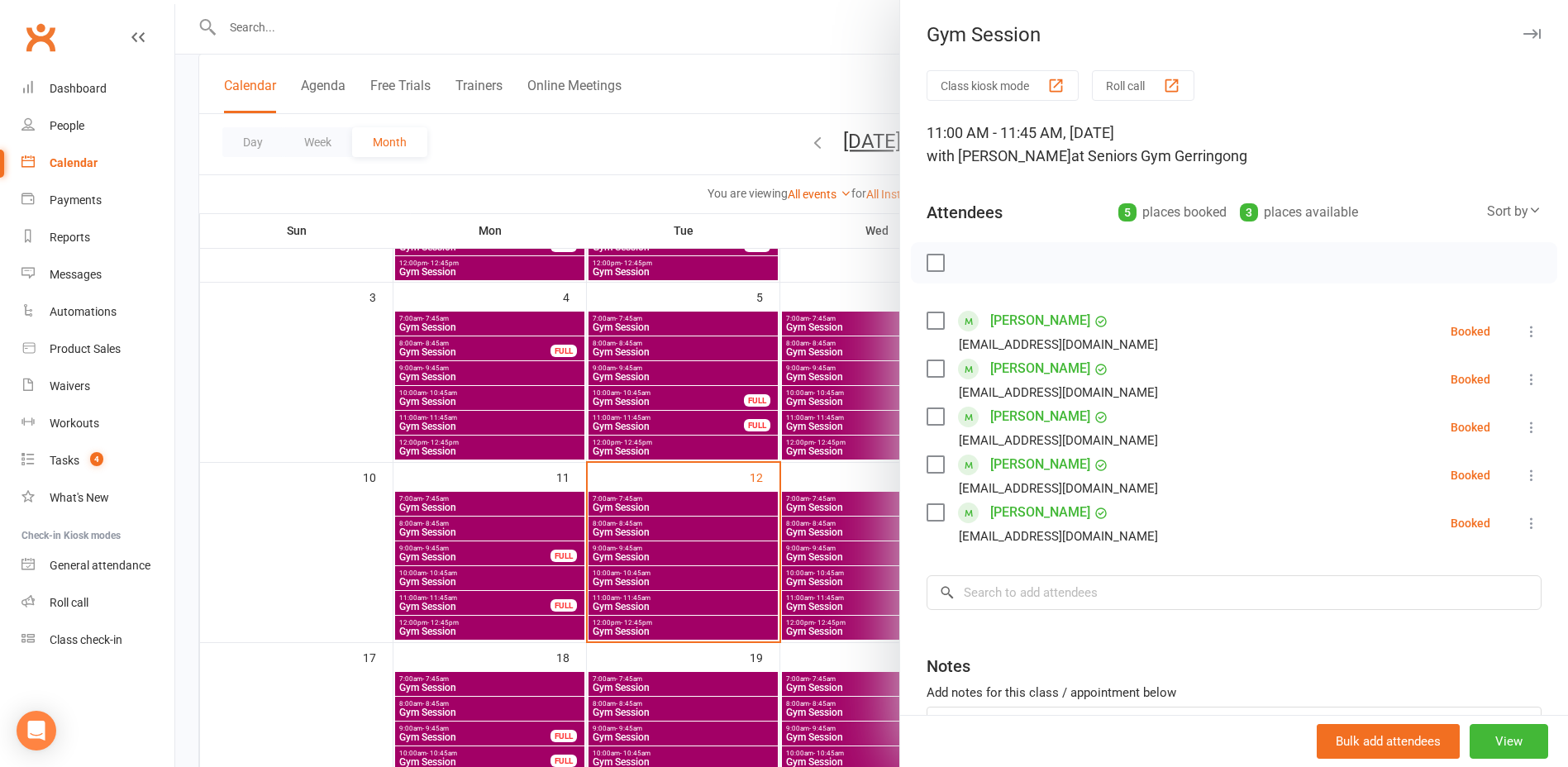
click at [193, 558] on div at bounding box center [872, 383] width 1393 height 767
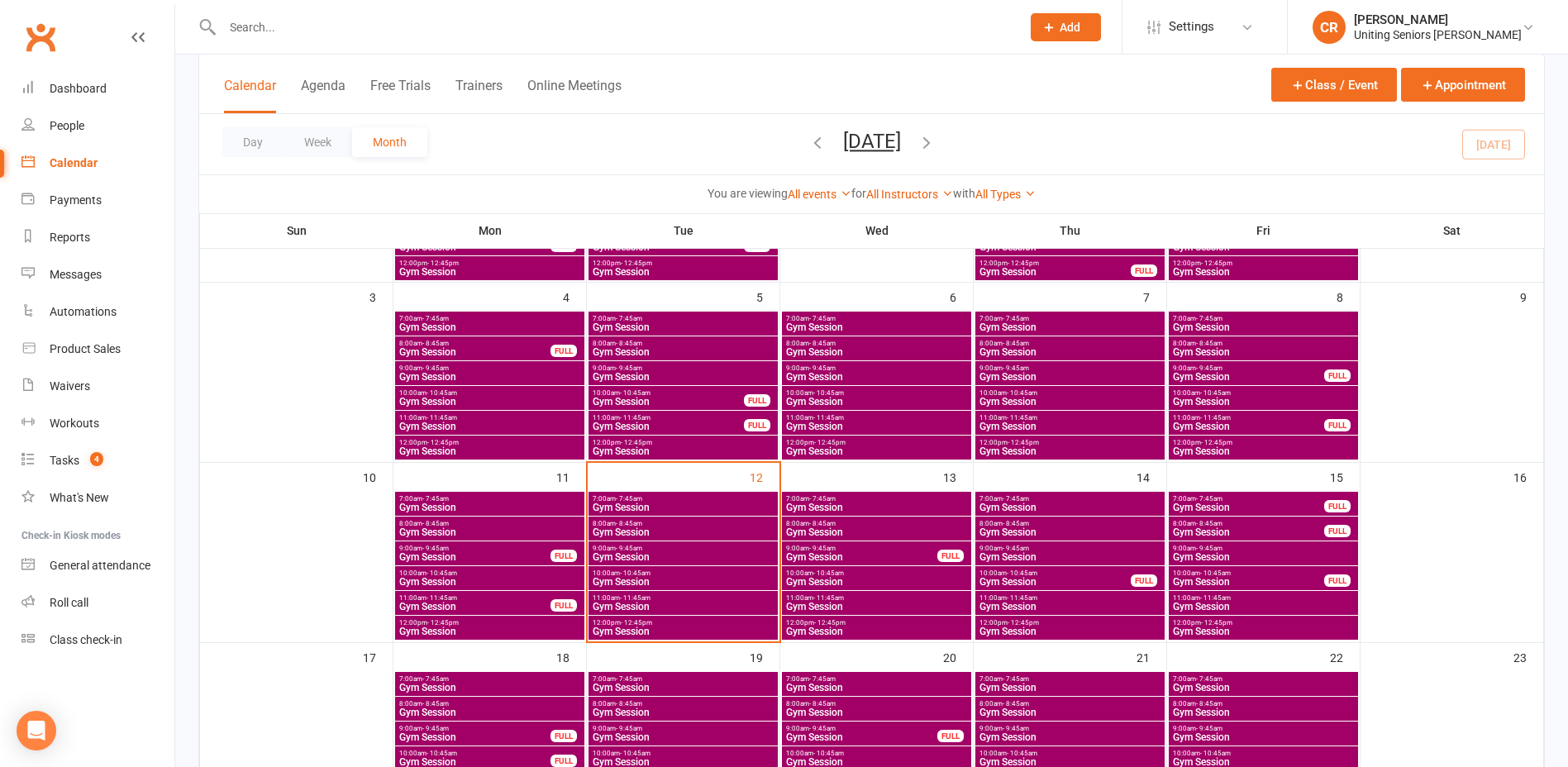
click at [670, 599] on span "11:00am - 11:45am" at bounding box center [683, 598] width 183 height 8
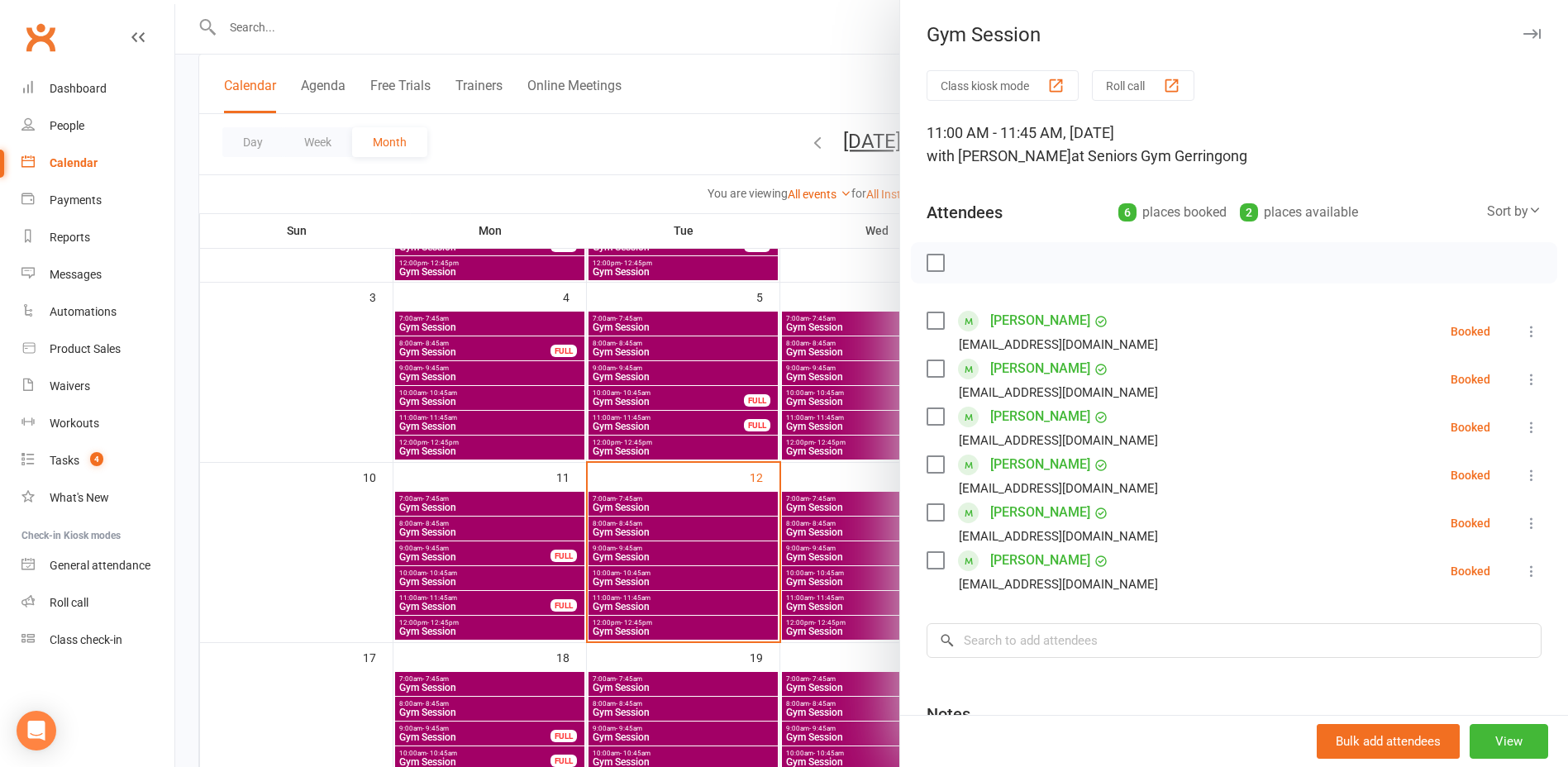
click at [667, 582] on div at bounding box center [872, 383] width 1393 height 767
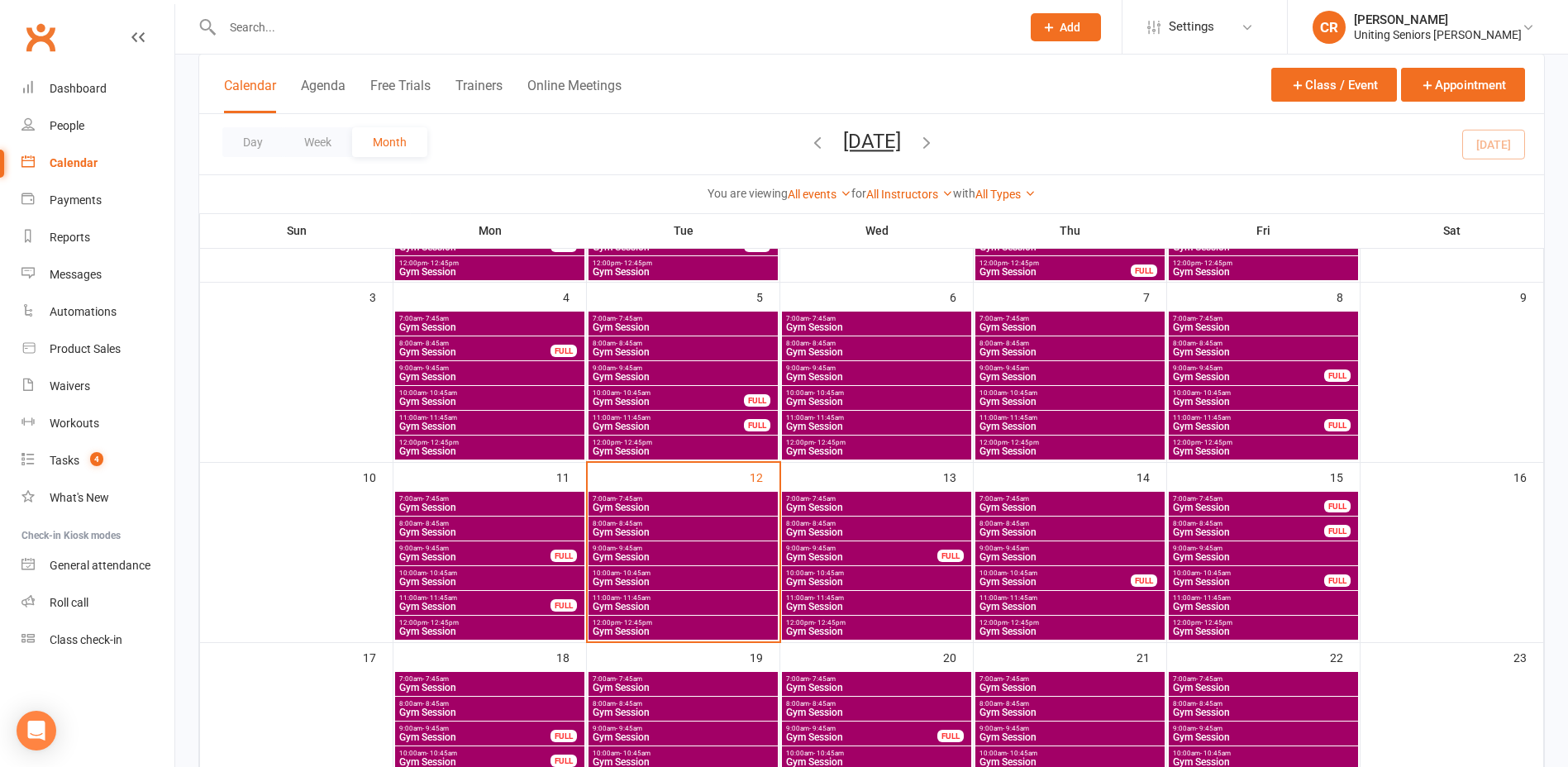
click at [667, 577] on span "Gym Session" at bounding box center [683, 581] width 183 height 10
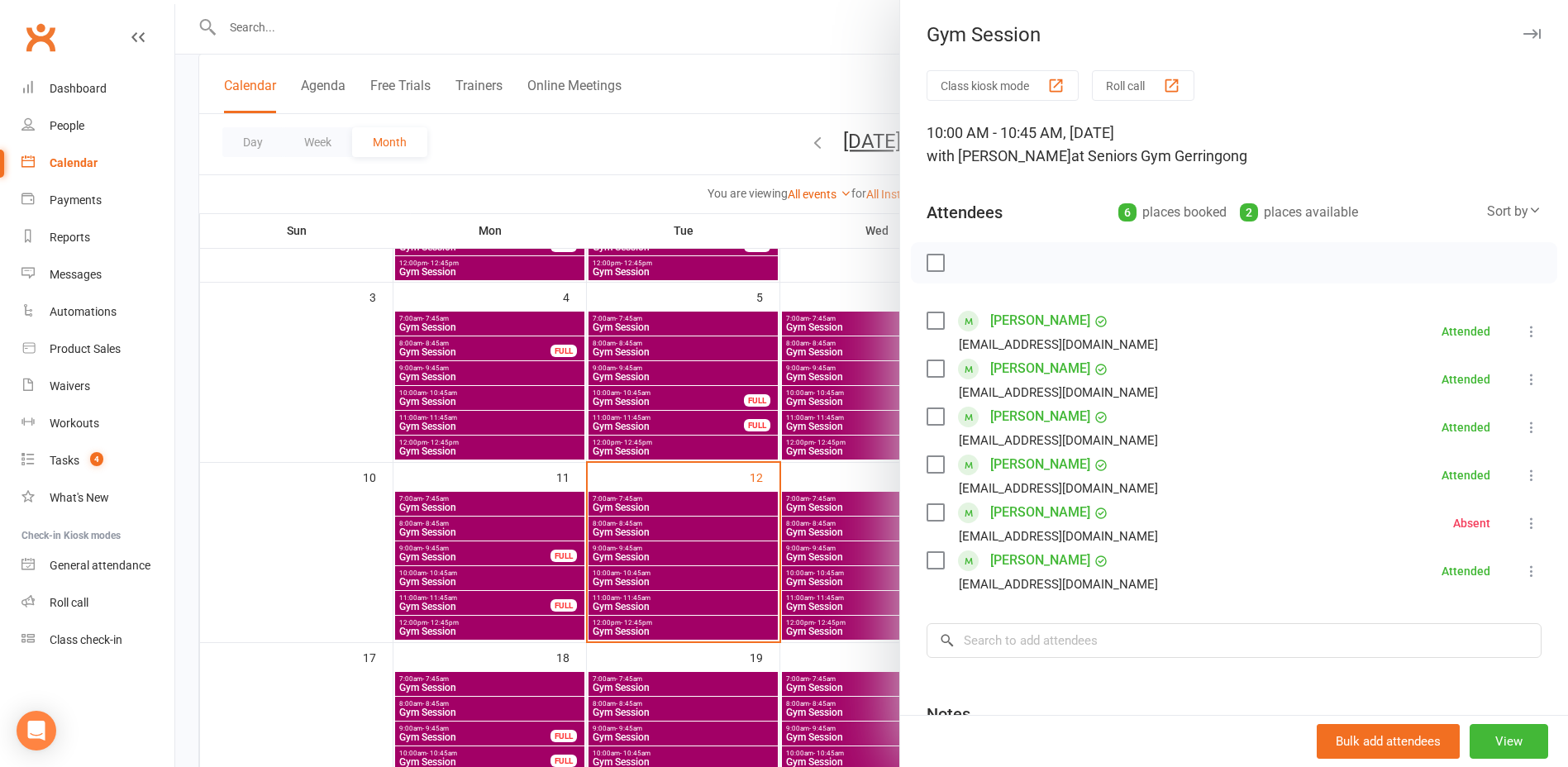
click at [680, 602] on div at bounding box center [872, 383] width 1393 height 767
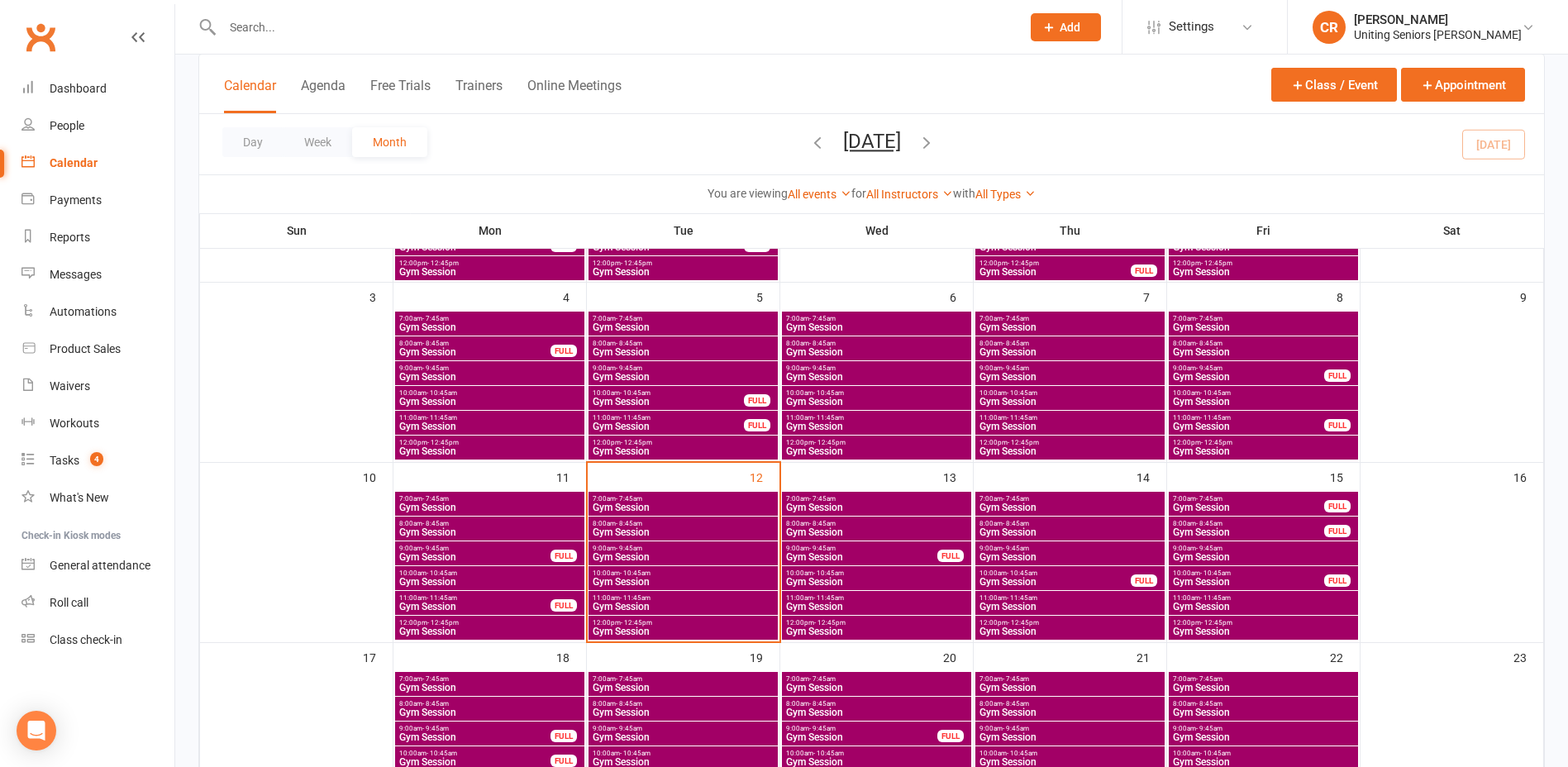
click at [678, 602] on span "Gym Session" at bounding box center [683, 606] width 183 height 10
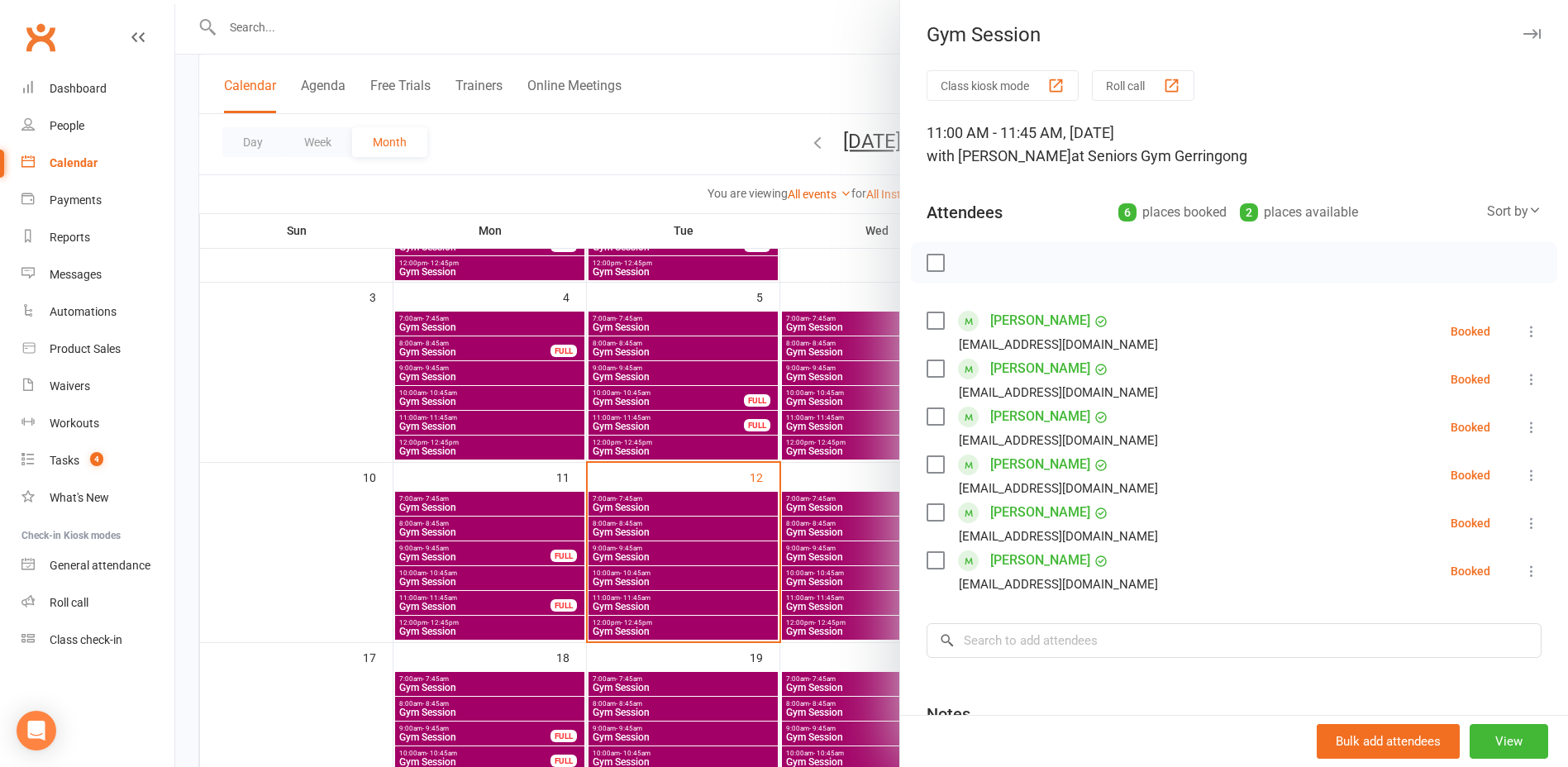
click at [931, 415] on label at bounding box center [934, 416] width 16 height 16
click at [941, 467] on div "Cary Murphy caryjm94@gmail.com" at bounding box center [1045, 475] width 238 height 48
click at [931, 462] on label at bounding box center [934, 463] width 16 height 16
click at [927, 553] on label at bounding box center [934, 559] width 16 height 16
click at [968, 254] on icon "button" at bounding box center [971, 262] width 18 height 18
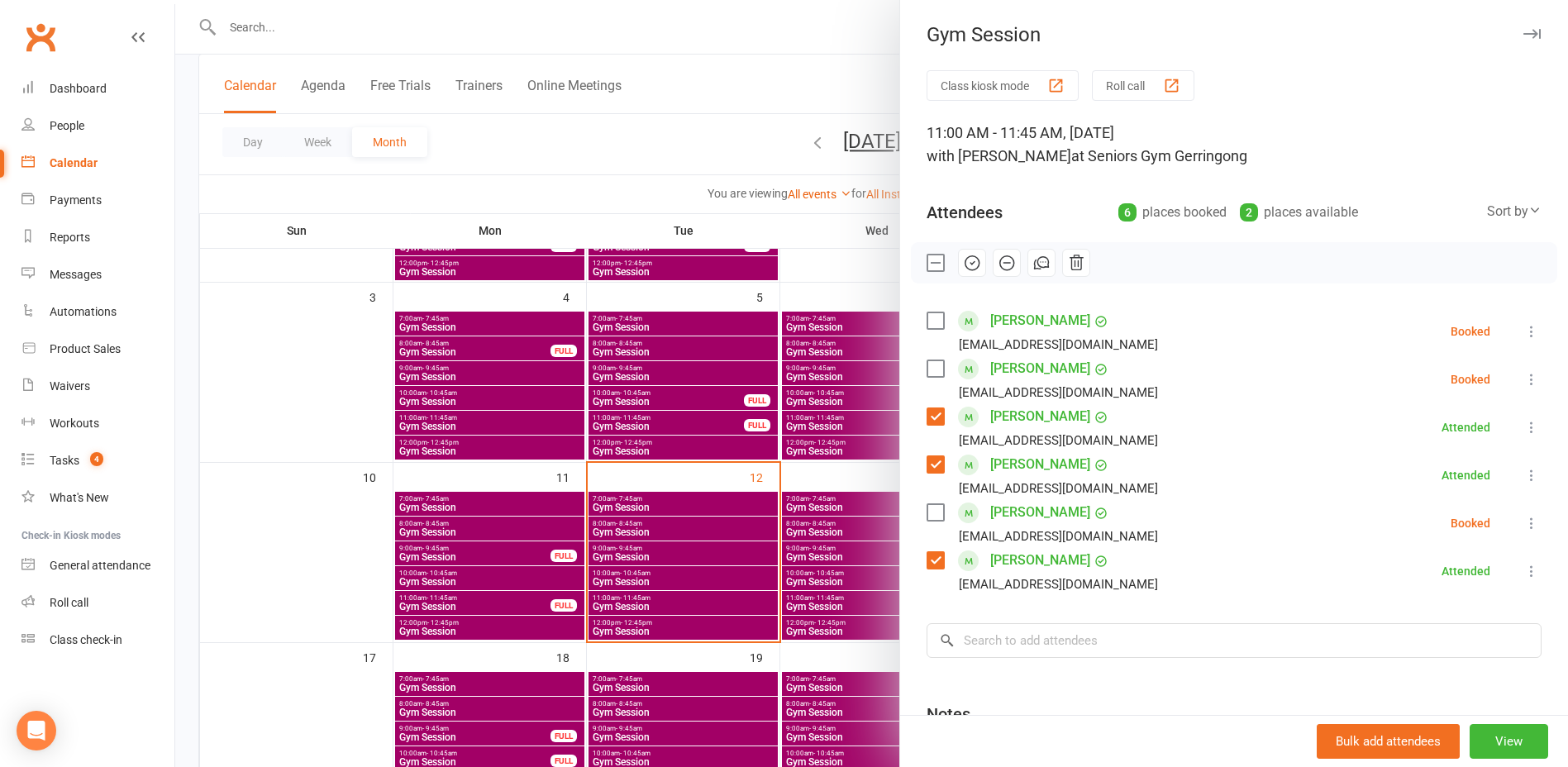
click at [937, 313] on label at bounding box center [934, 320] width 16 height 16
click at [930, 369] on label at bounding box center [934, 368] width 16 height 16
click at [972, 262] on icon "button" at bounding box center [971, 262] width 18 height 18
click at [578, 467] on div at bounding box center [872, 383] width 1393 height 767
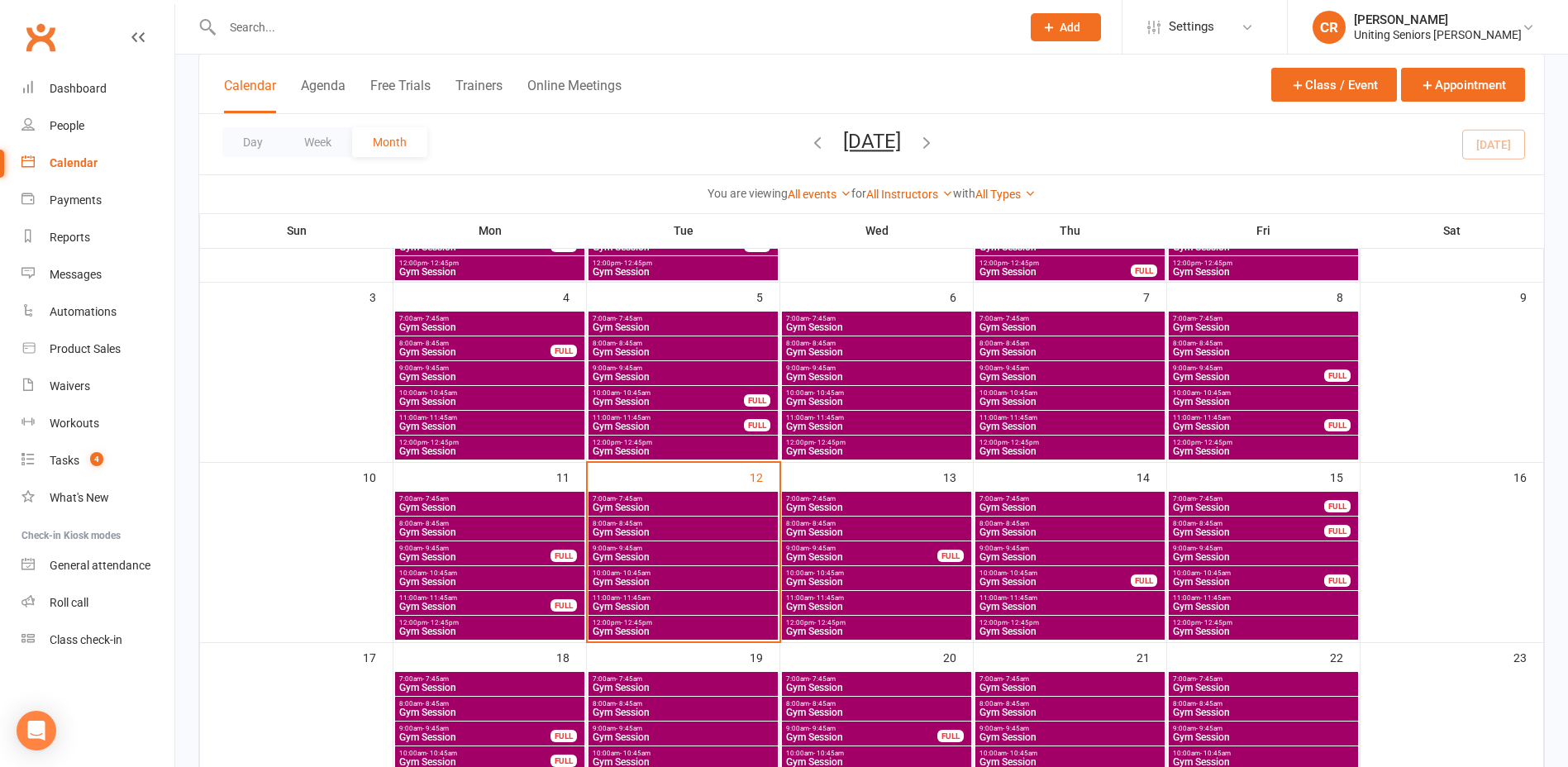
click at [641, 597] on span "- 11:45am" at bounding box center [635, 598] width 31 height 8
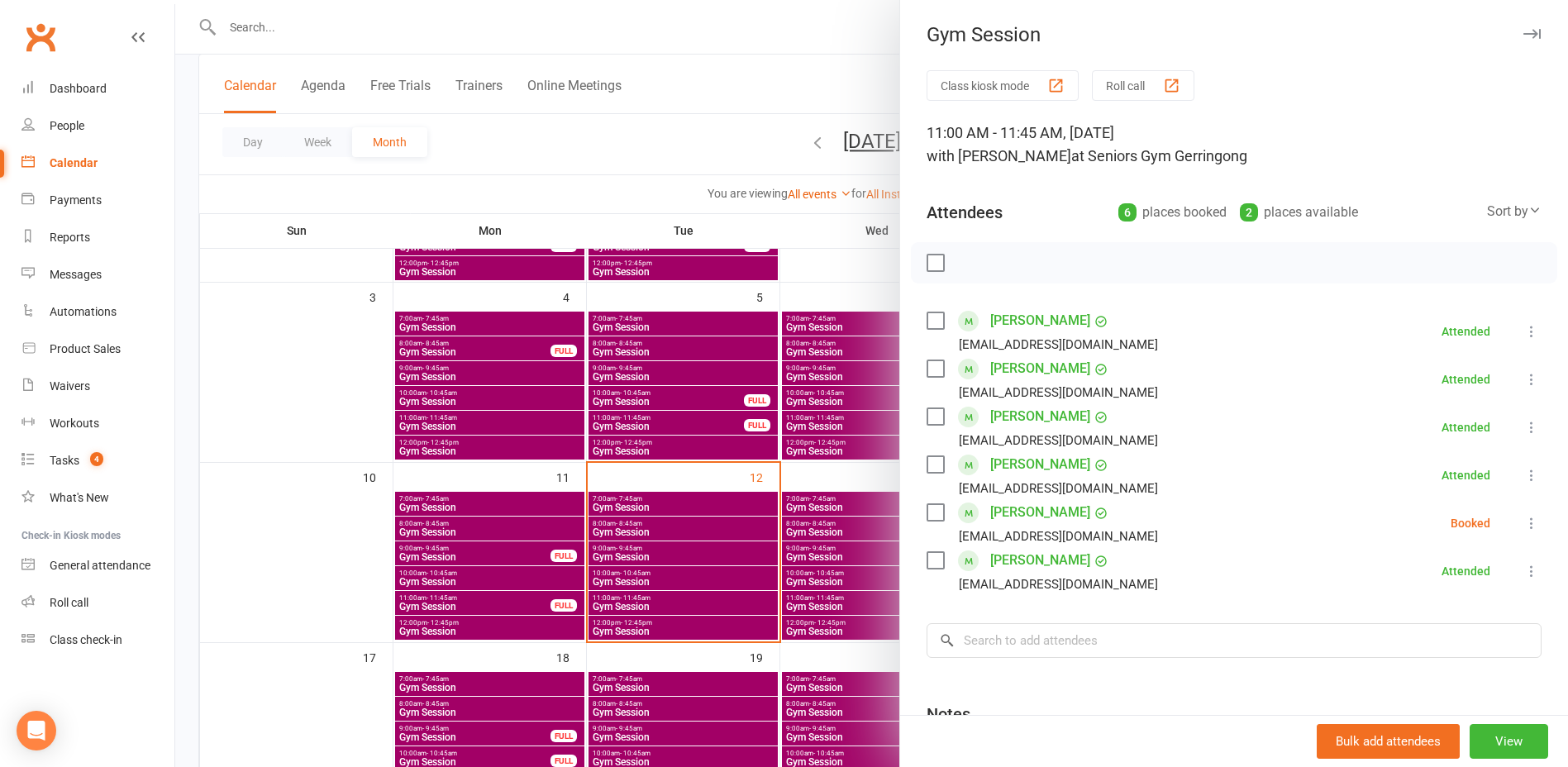
click at [641, 597] on div at bounding box center [872, 383] width 1393 height 767
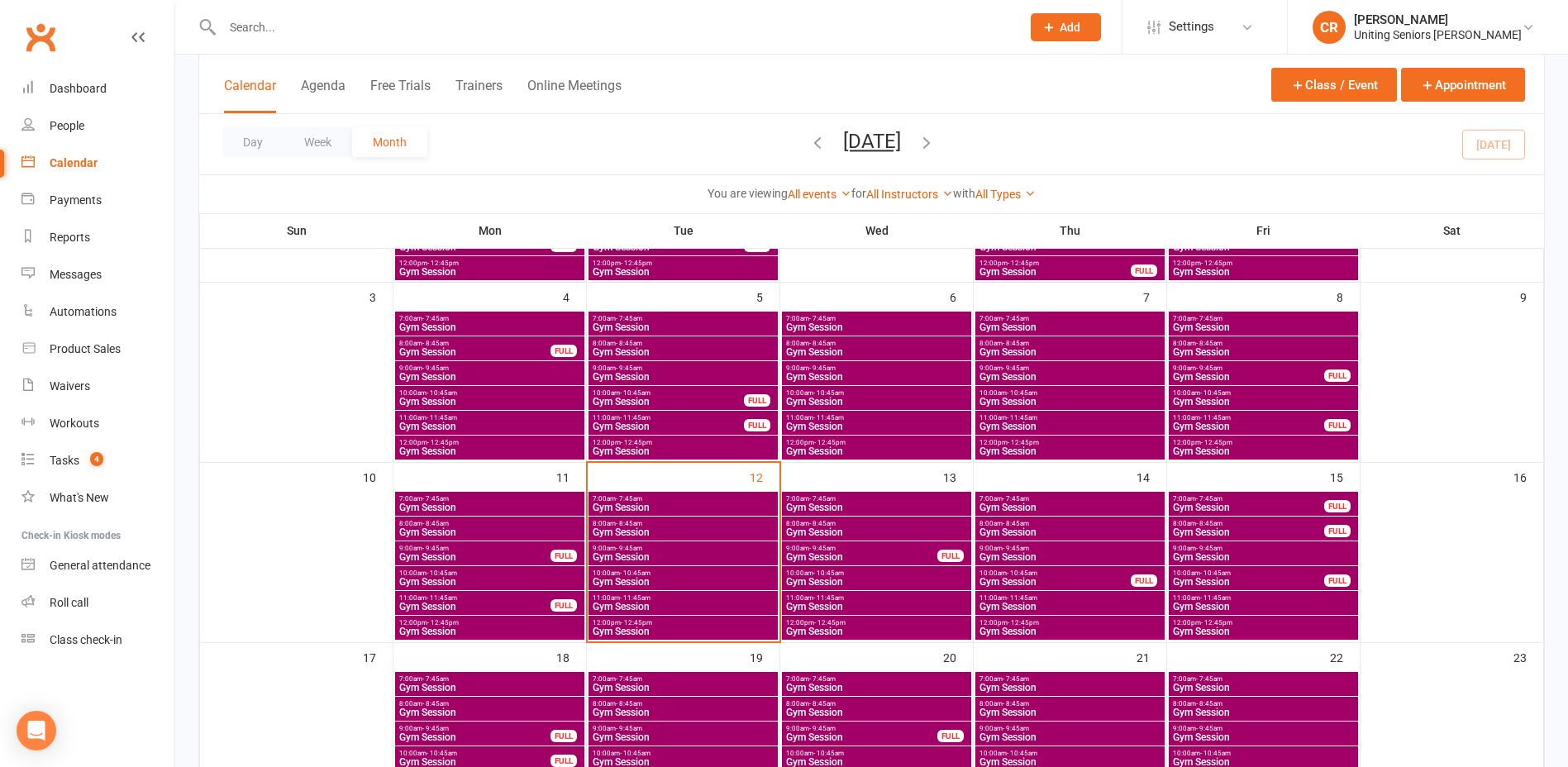
click at [649, 627] on span "Gym Session" at bounding box center [683, 631] width 183 height 10
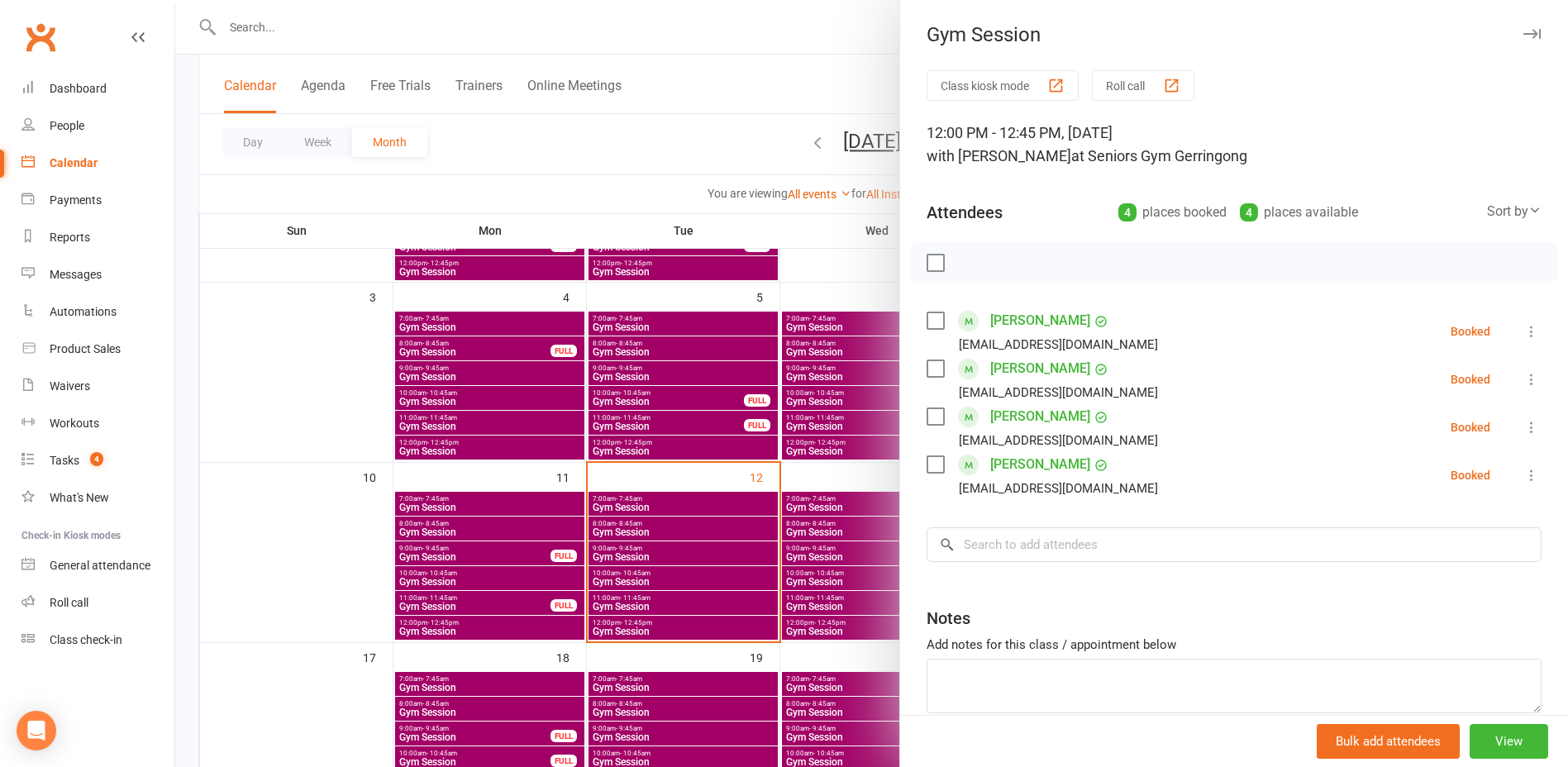
click at [649, 627] on div at bounding box center [872, 383] width 1393 height 767
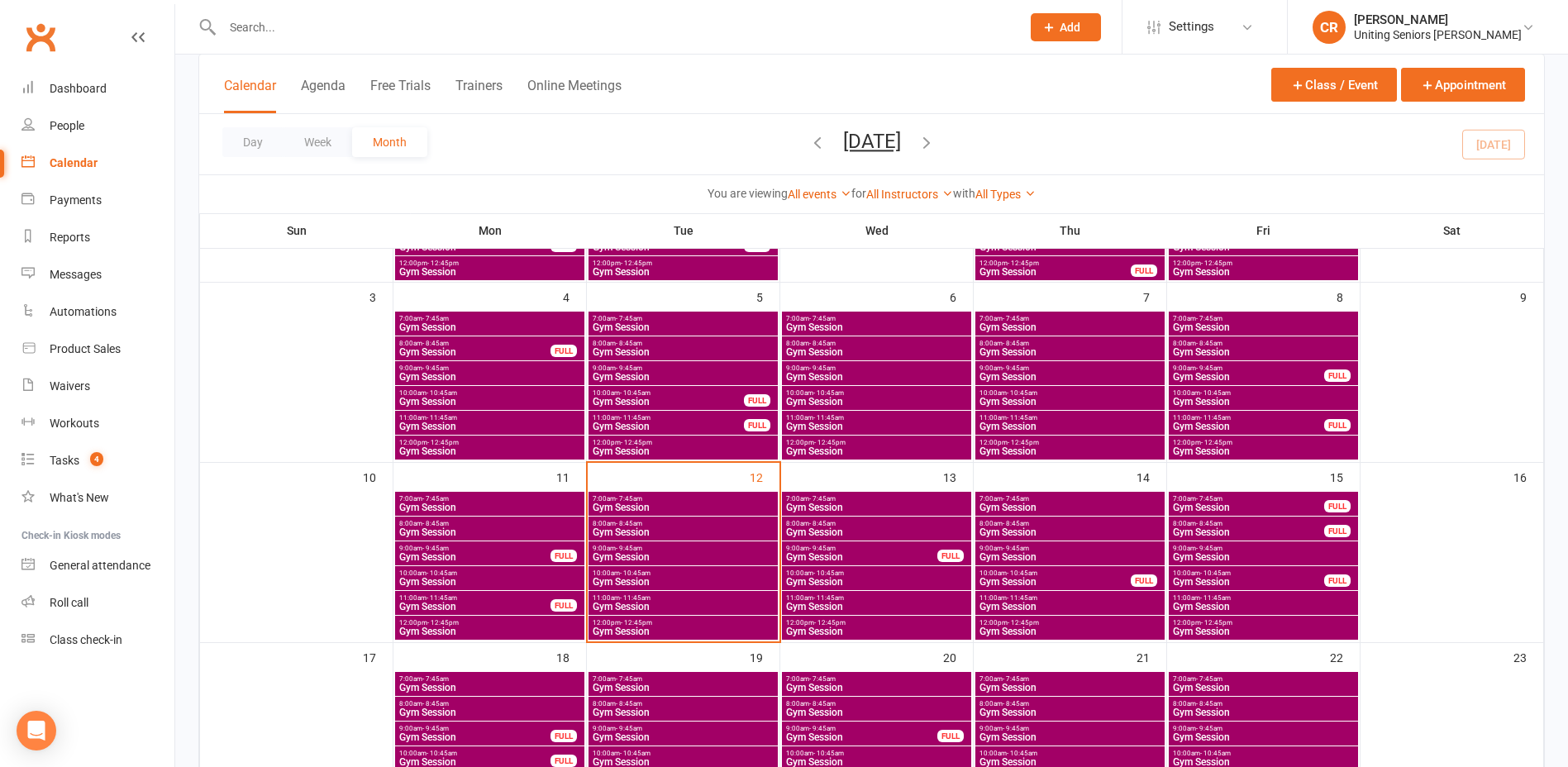
click at [860, 580] on span "Gym Session" at bounding box center [876, 581] width 183 height 10
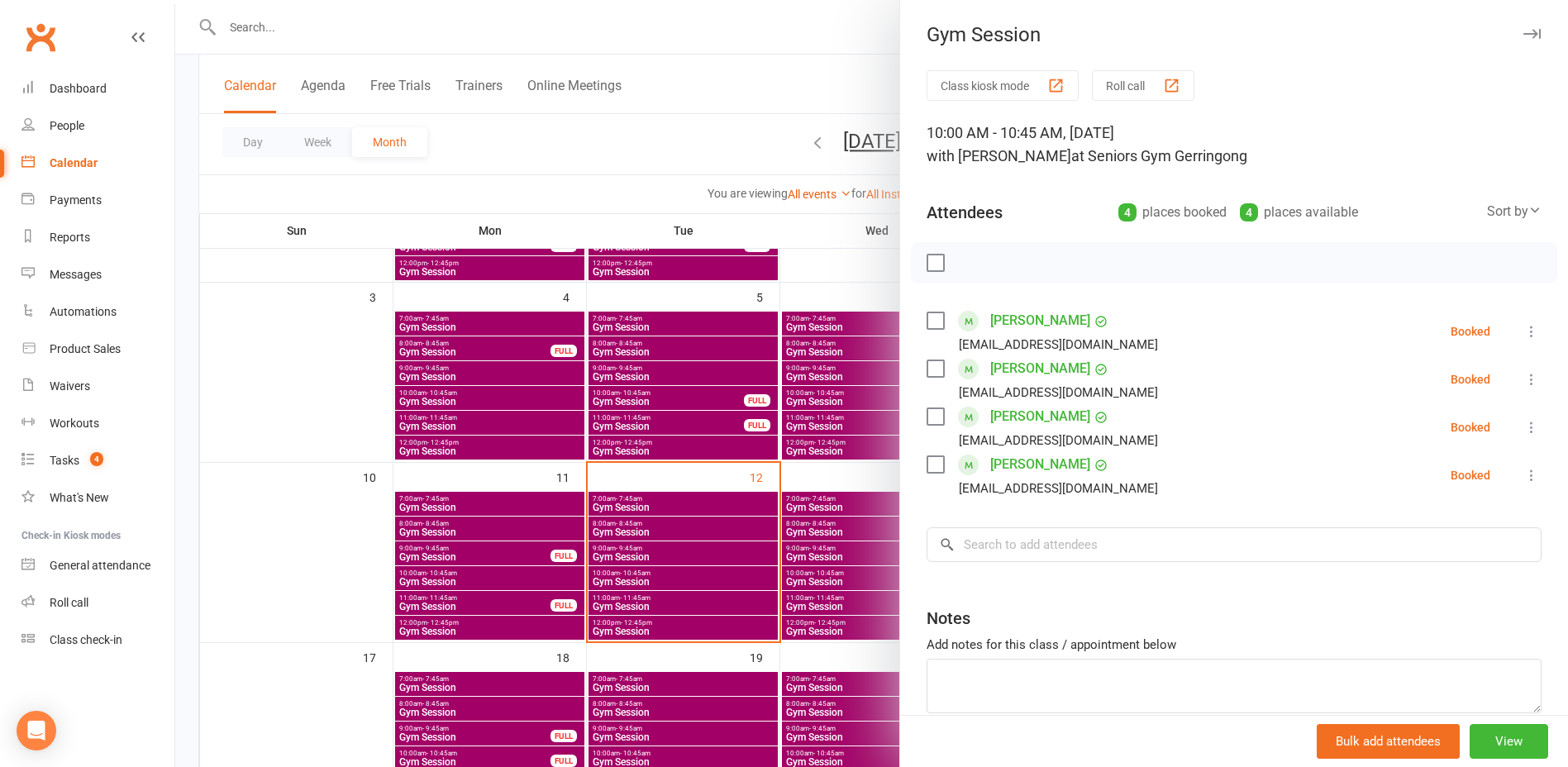
click at [844, 602] on div at bounding box center [872, 383] width 1393 height 767
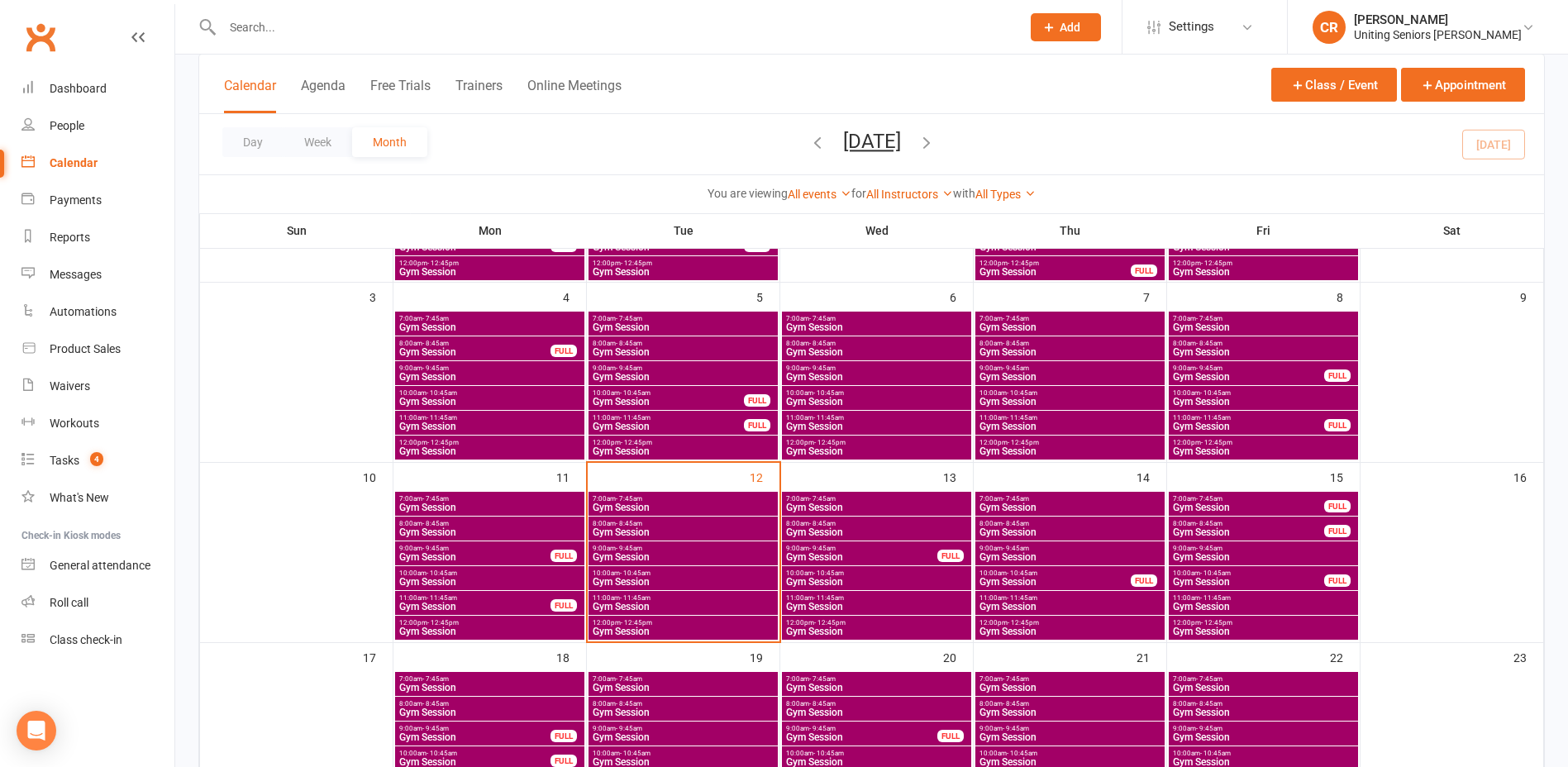
click at [844, 602] on span "Gym Session" at bounding box center [876, 606] width 183 height 10
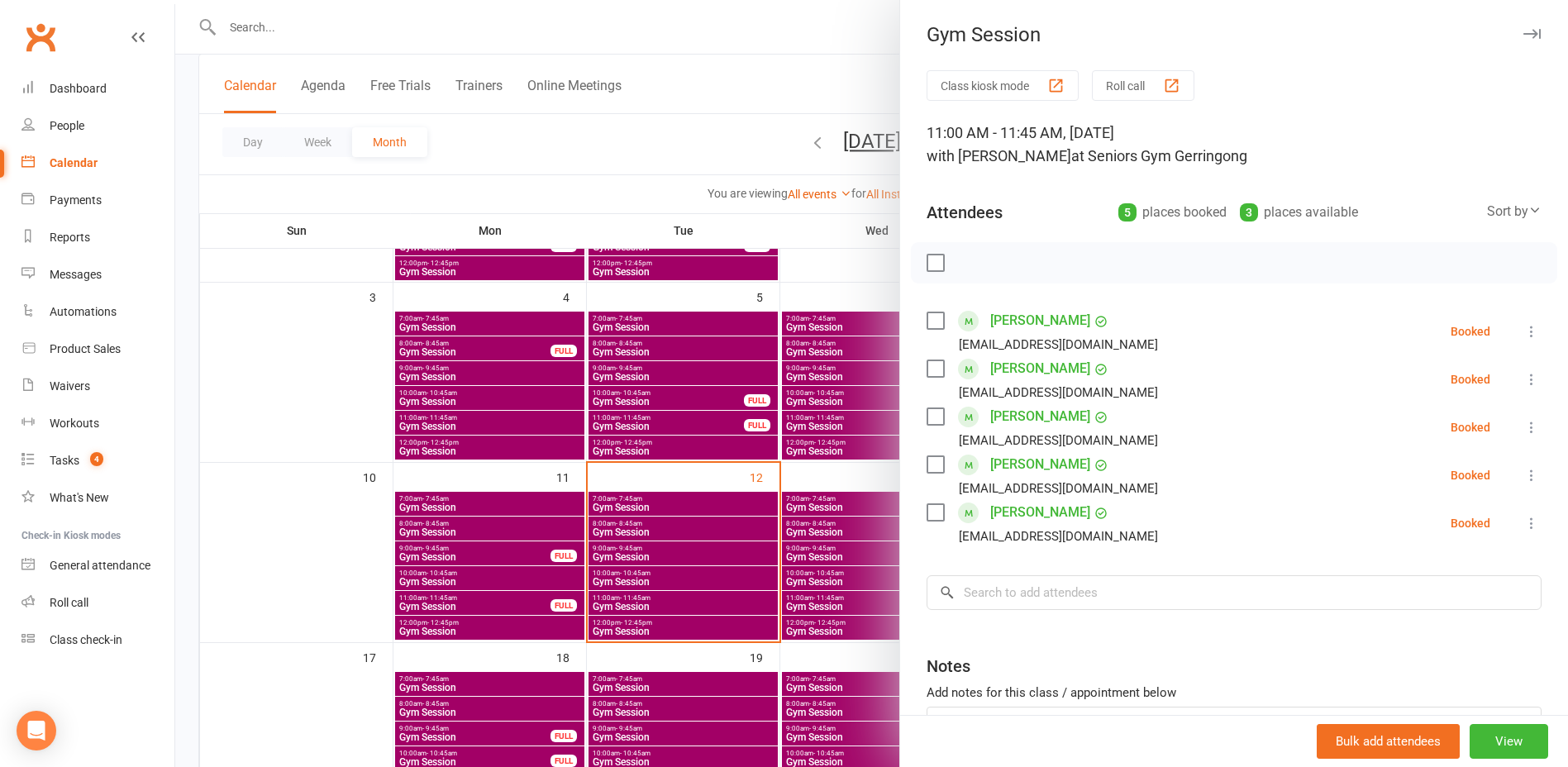
click at [834, 630] on div at bounding box center [872, 383] width 1393 height 767
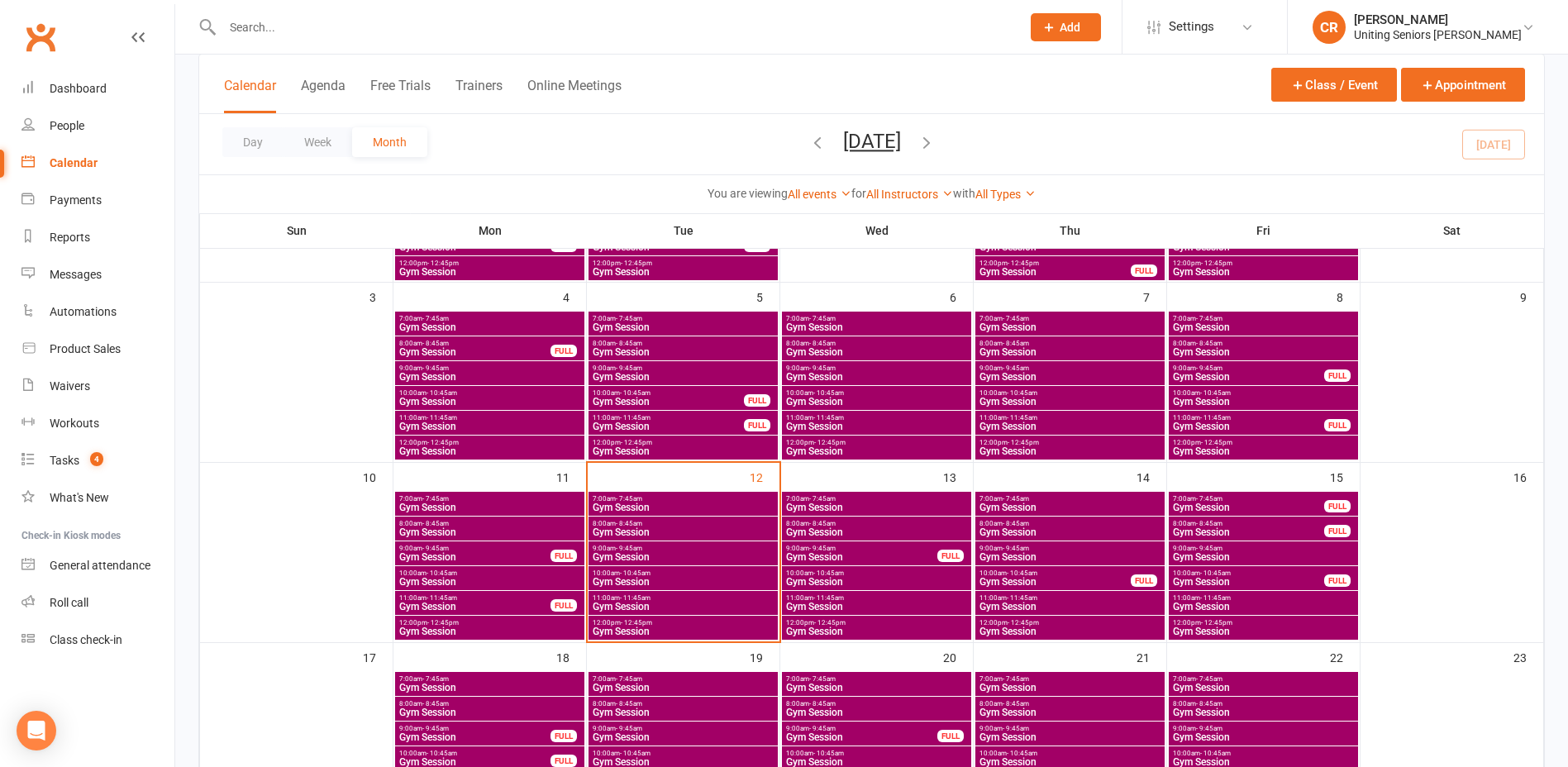
click at [834, 630] on span "Gym Session" at bounding box center [876, 631] width 183 height 10
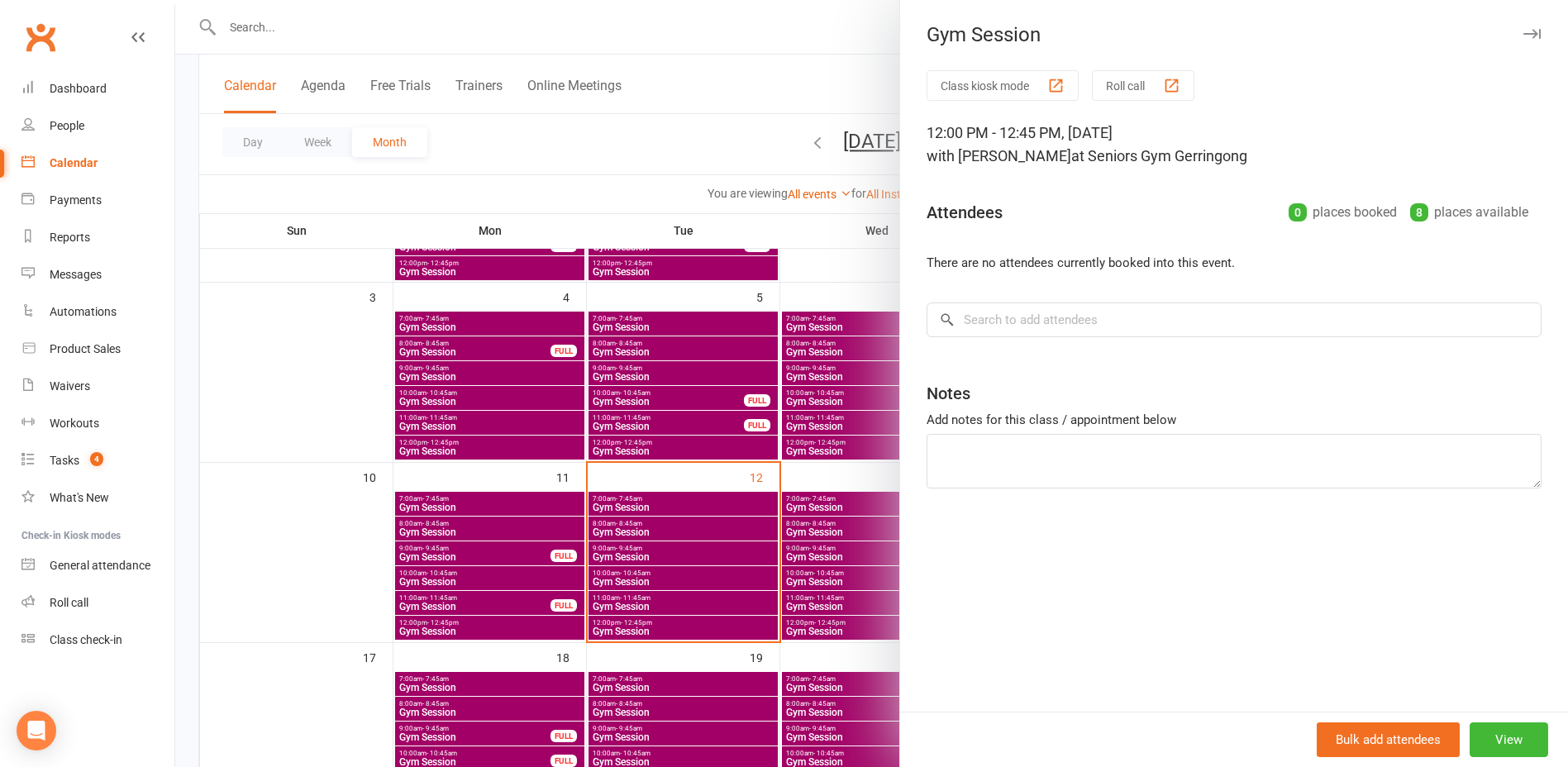
click at [834, 630] on div at bounding box center [872, 383] width 1393 height 767
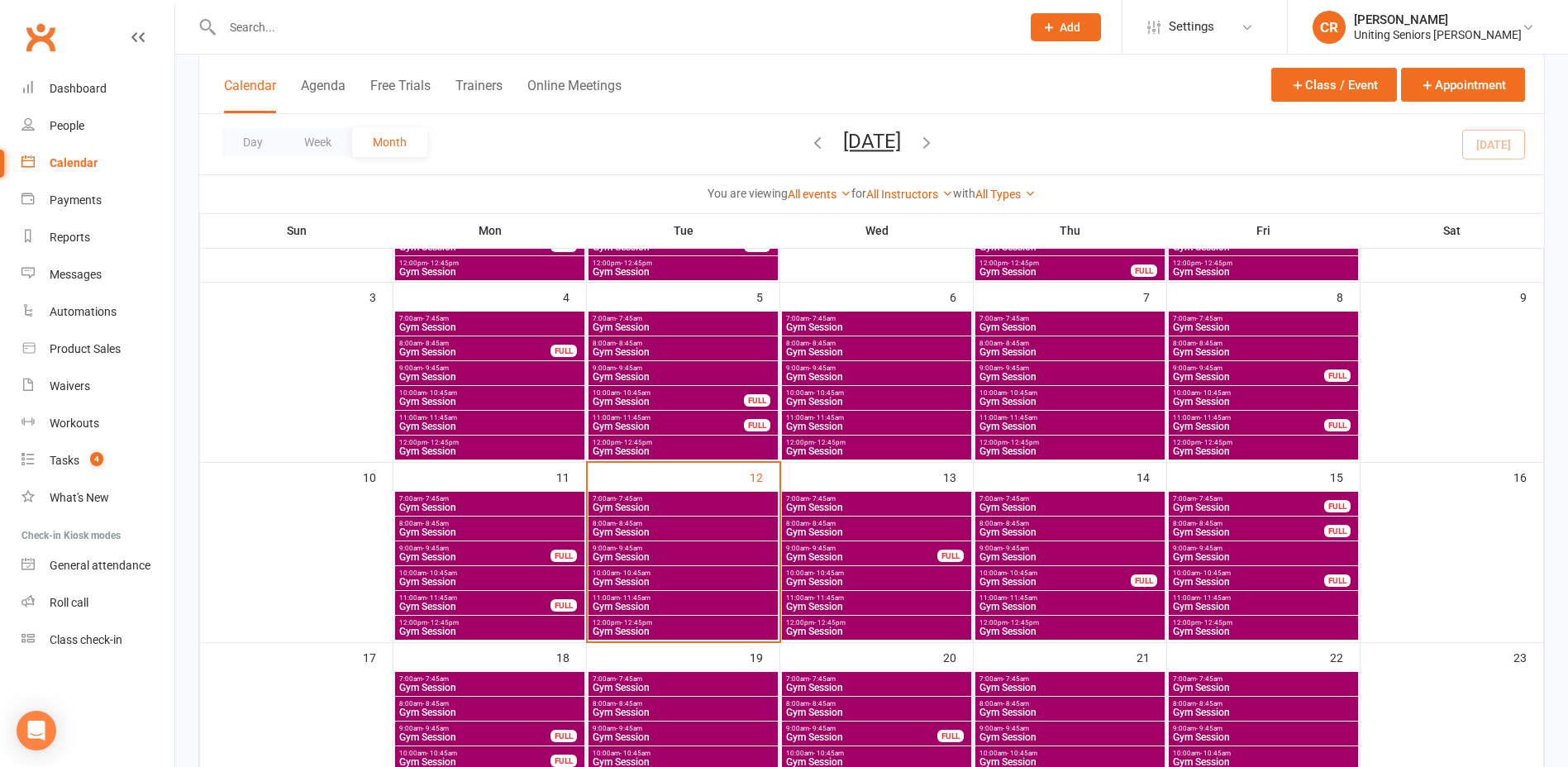
click at [1008, 594] on span "- 11:45am" at bounding box center [1022, 598] width 31 height 8
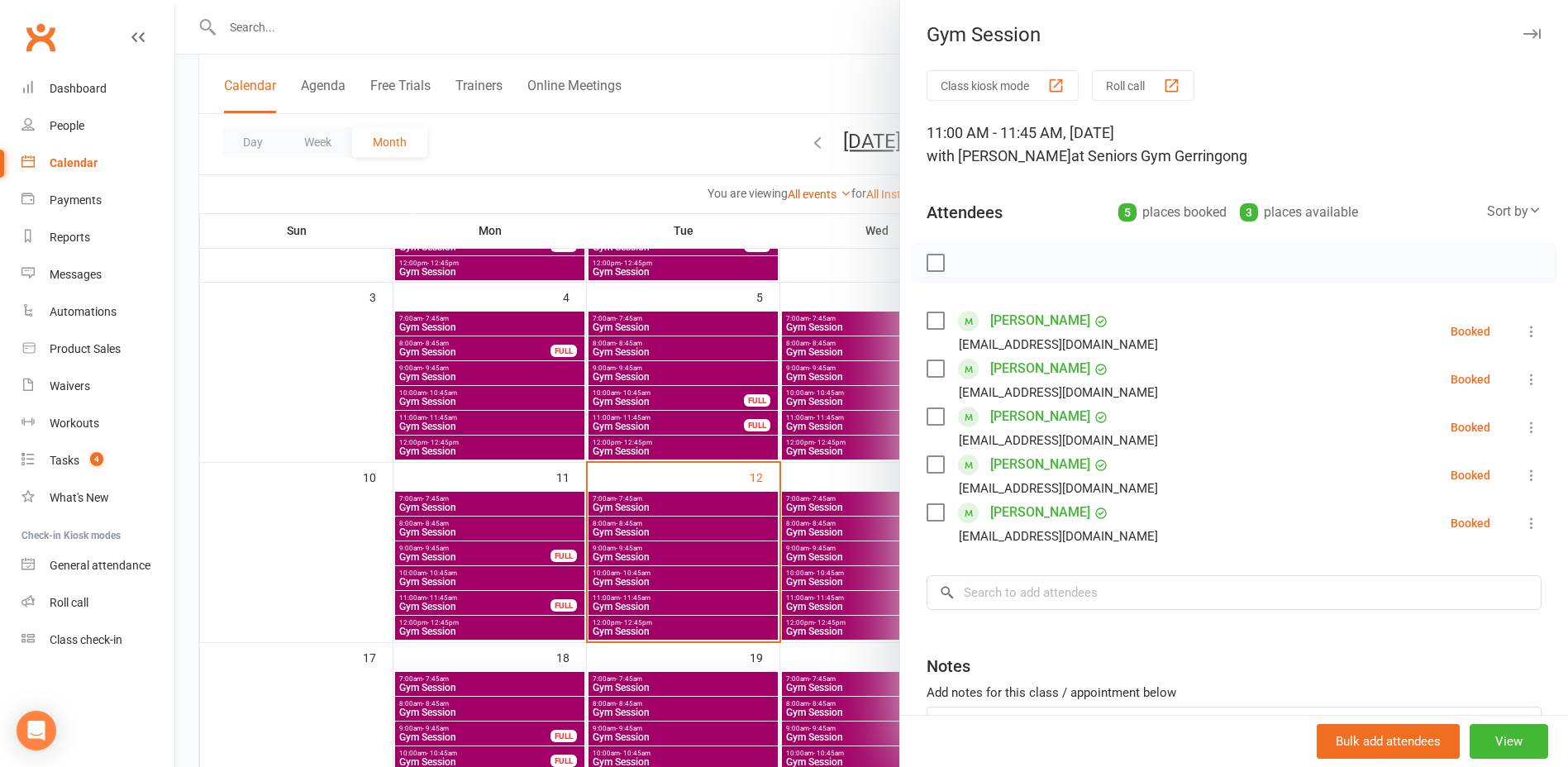
click at [842, 572] on div at bounding box center [872, 383] width 1393 height 767
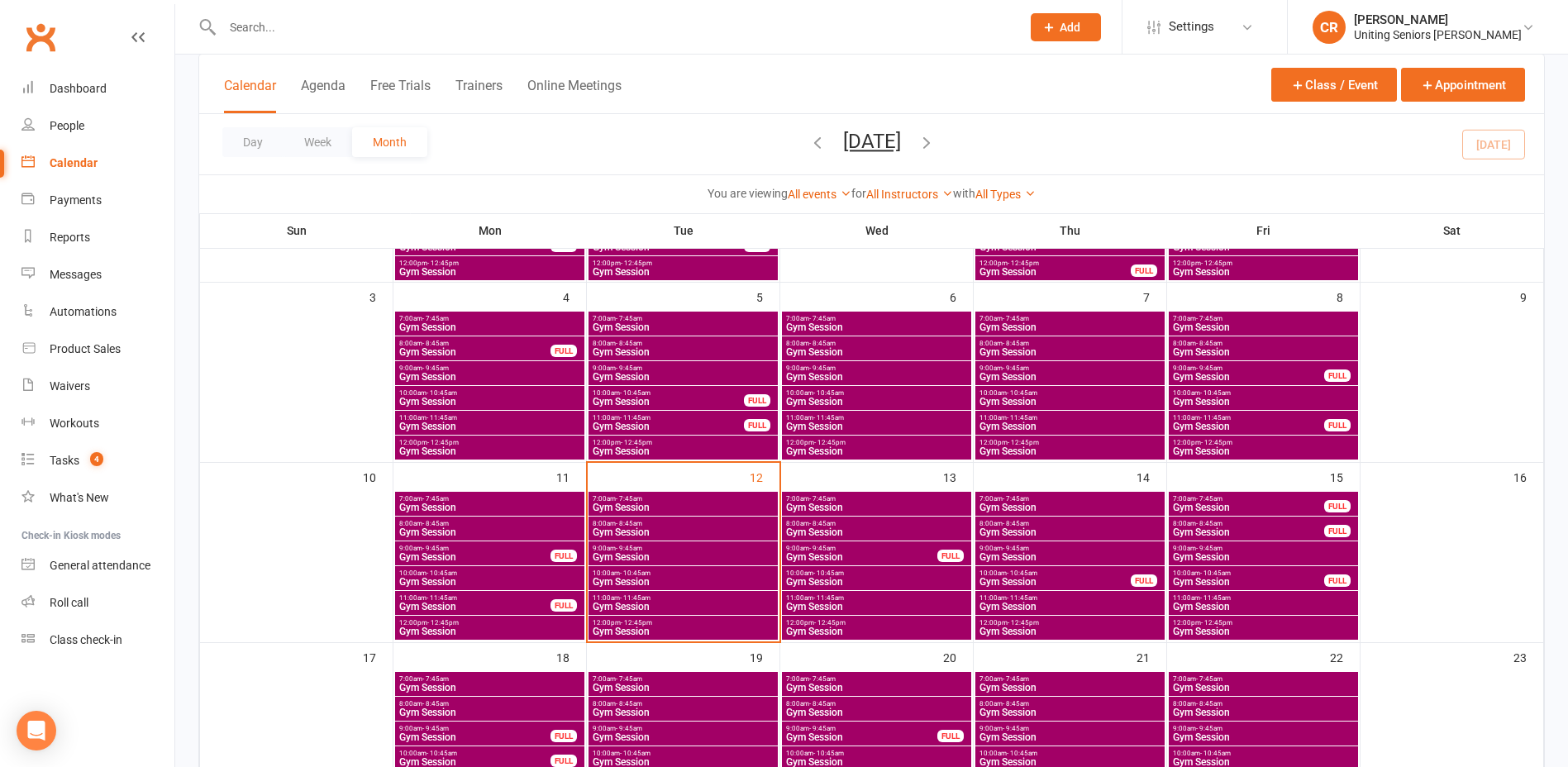
click at [1045, 577] on span "Gym Session" at bounding box center [1056, 581] width 153 height 10
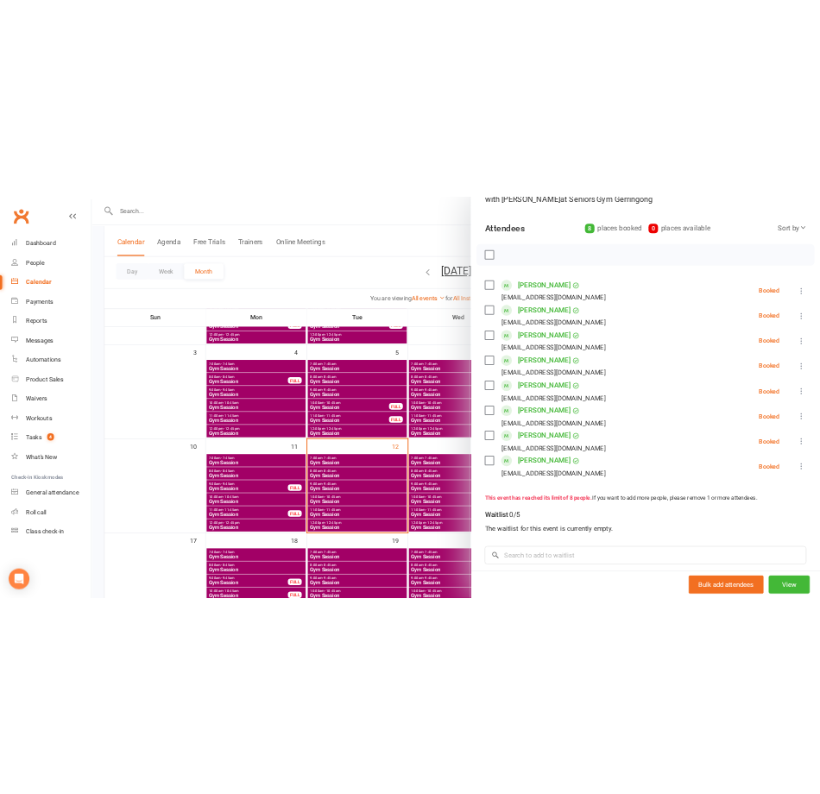
scroll to position [173, 0]
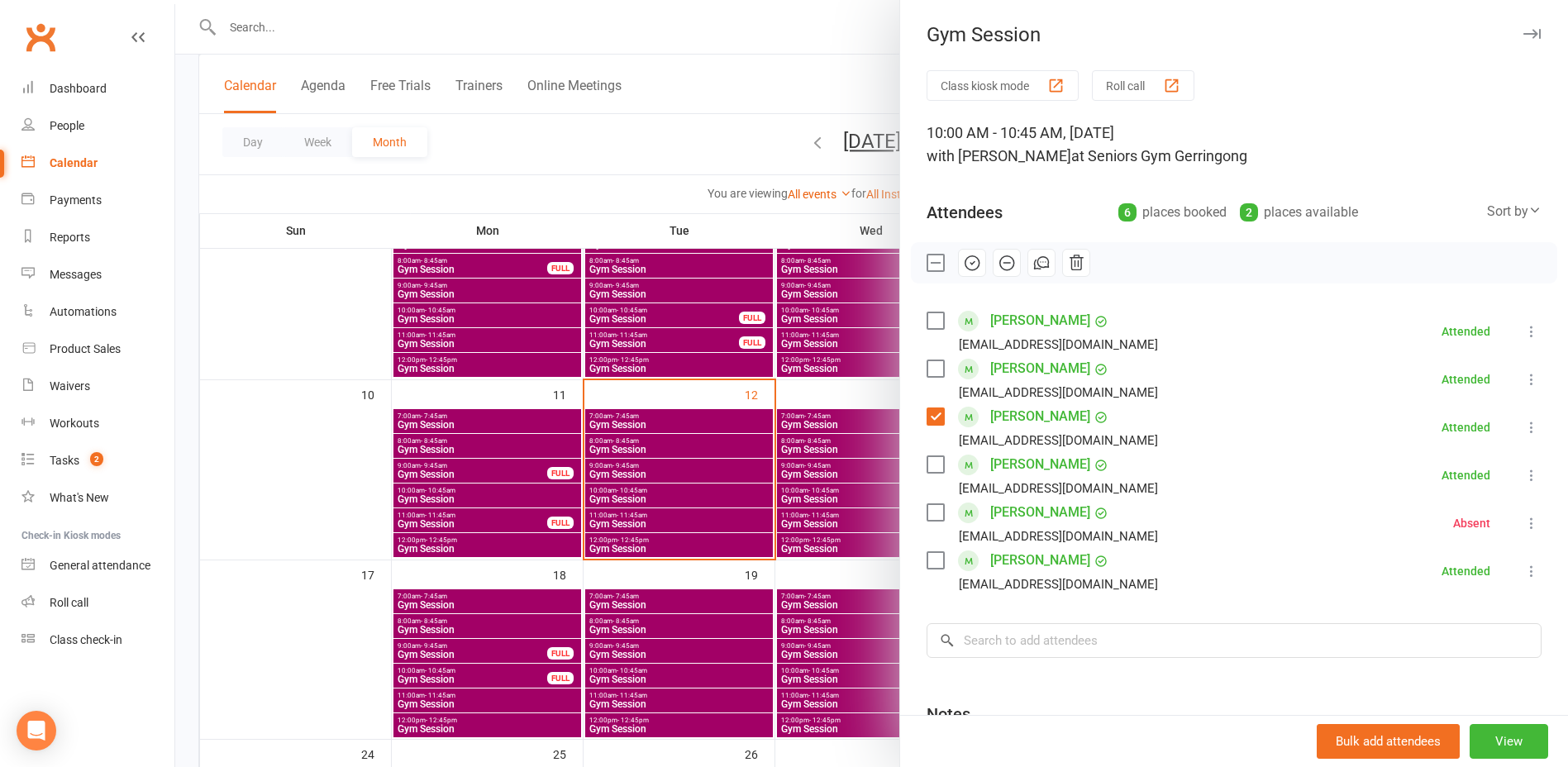
scroll to position [330, 0]
click at [605, 491] on div at bounding box center [872, 383] width 1393 height 767
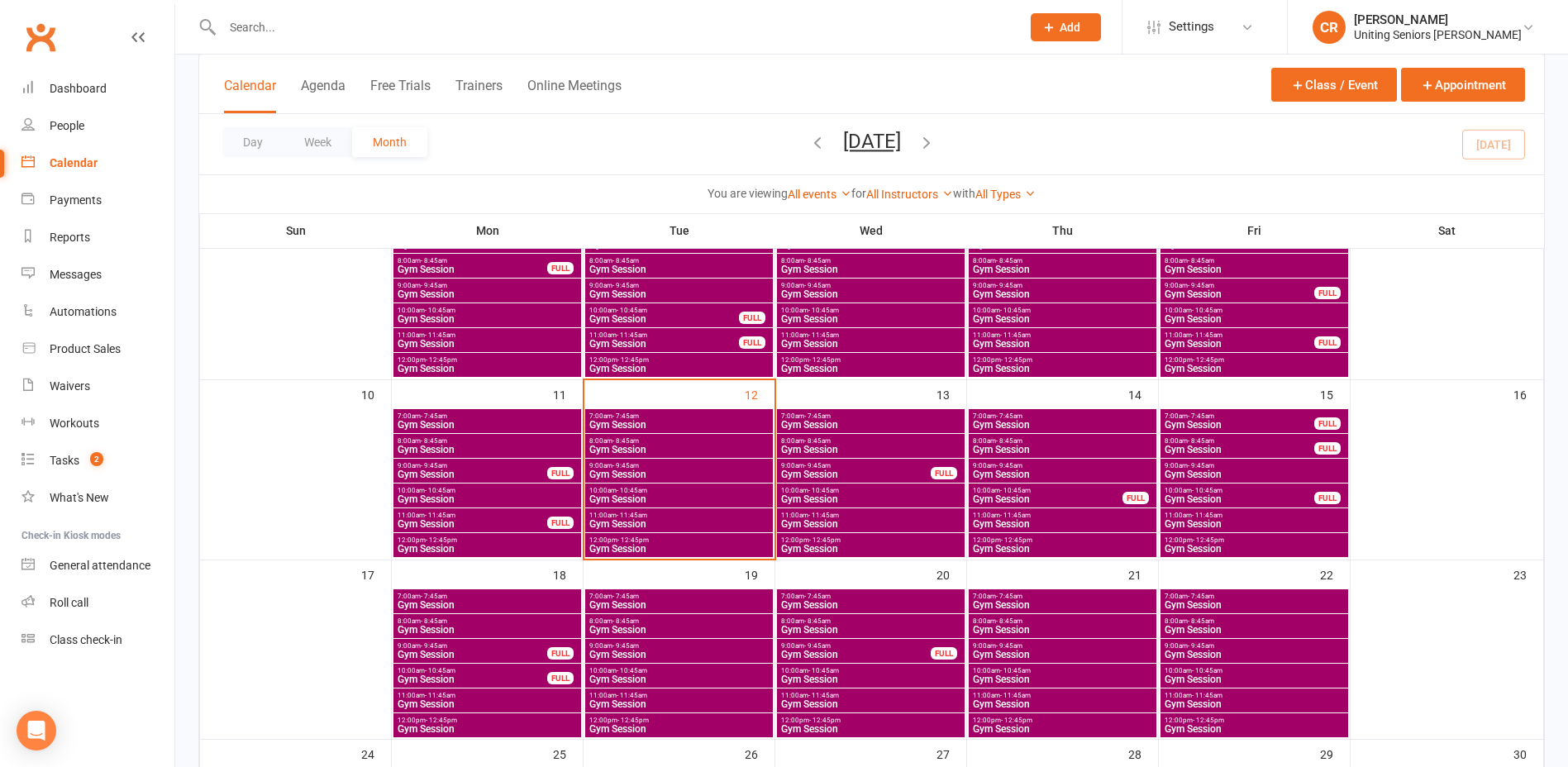
click at [618, 538] on span "- 12:45pm" at bounding box center [633, 540] width 32 height 8
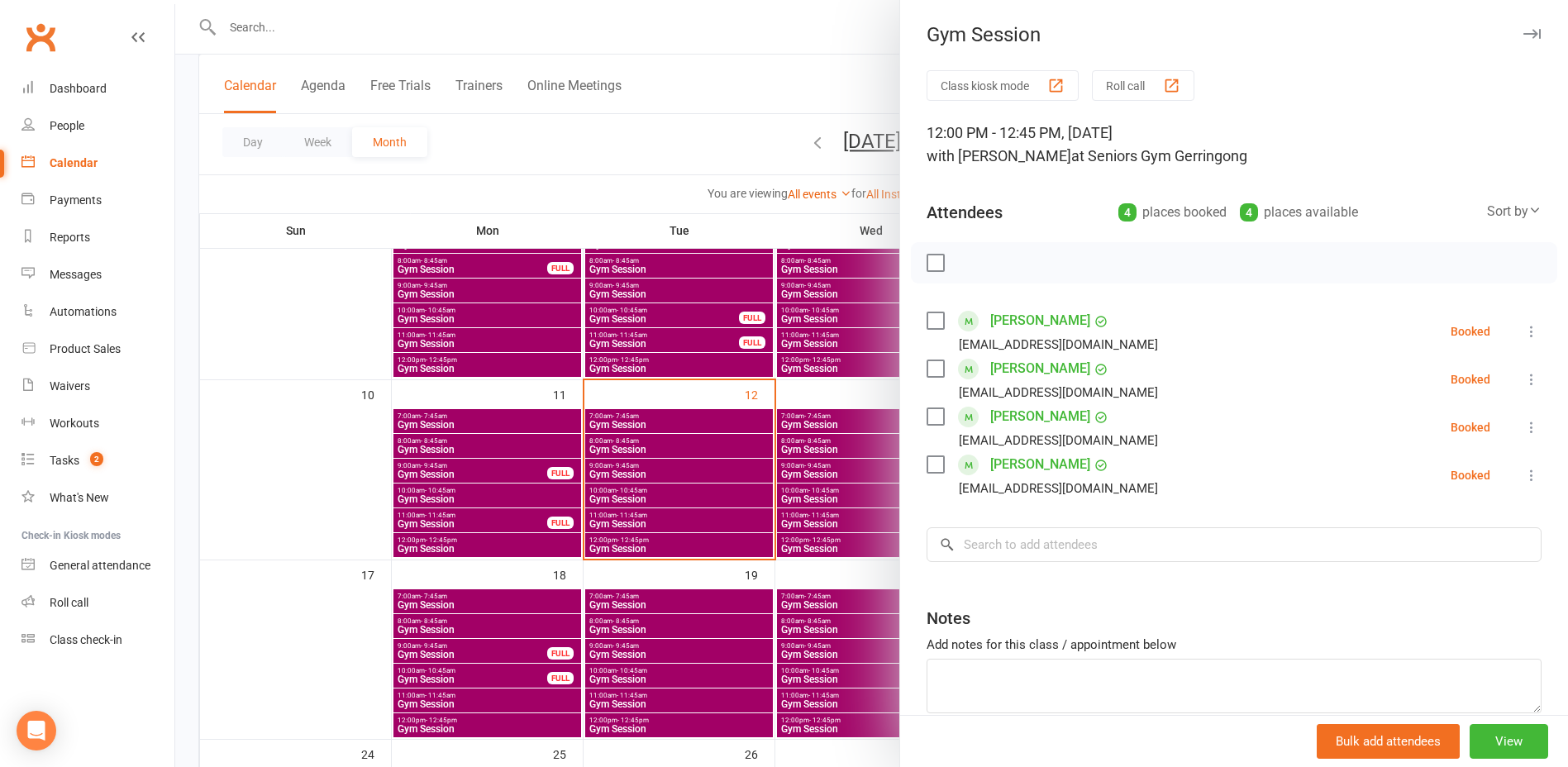
drag, startPoint x: 923, startPoint y: 365, endPoint x: 937, endPoint y: 402, distance: 39.6
click at [926, 366] on label at bounding box center [934, 368] width 16 height 16
click at [931, 419] on label at bounding box center [934, 416] width 16 height 16
click at [926, 462] on label at bounding box center [934, 463] width 16 height 16
click at [963, 261] on icon "button" at bounding box center [971, 262] width 18 height 18
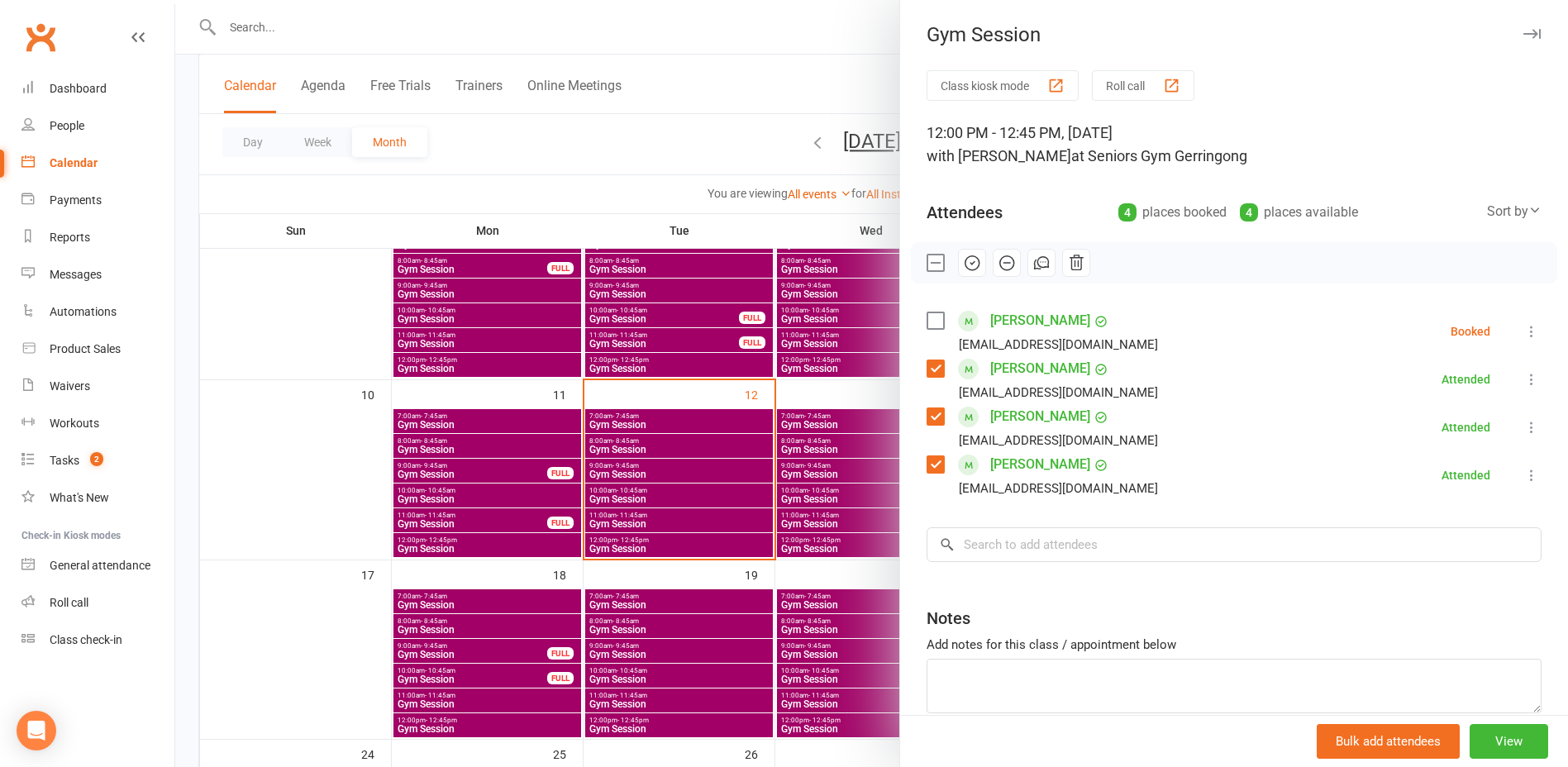
click at [786, 68] on div at bounding box center [872, 383] width 1393 height 767
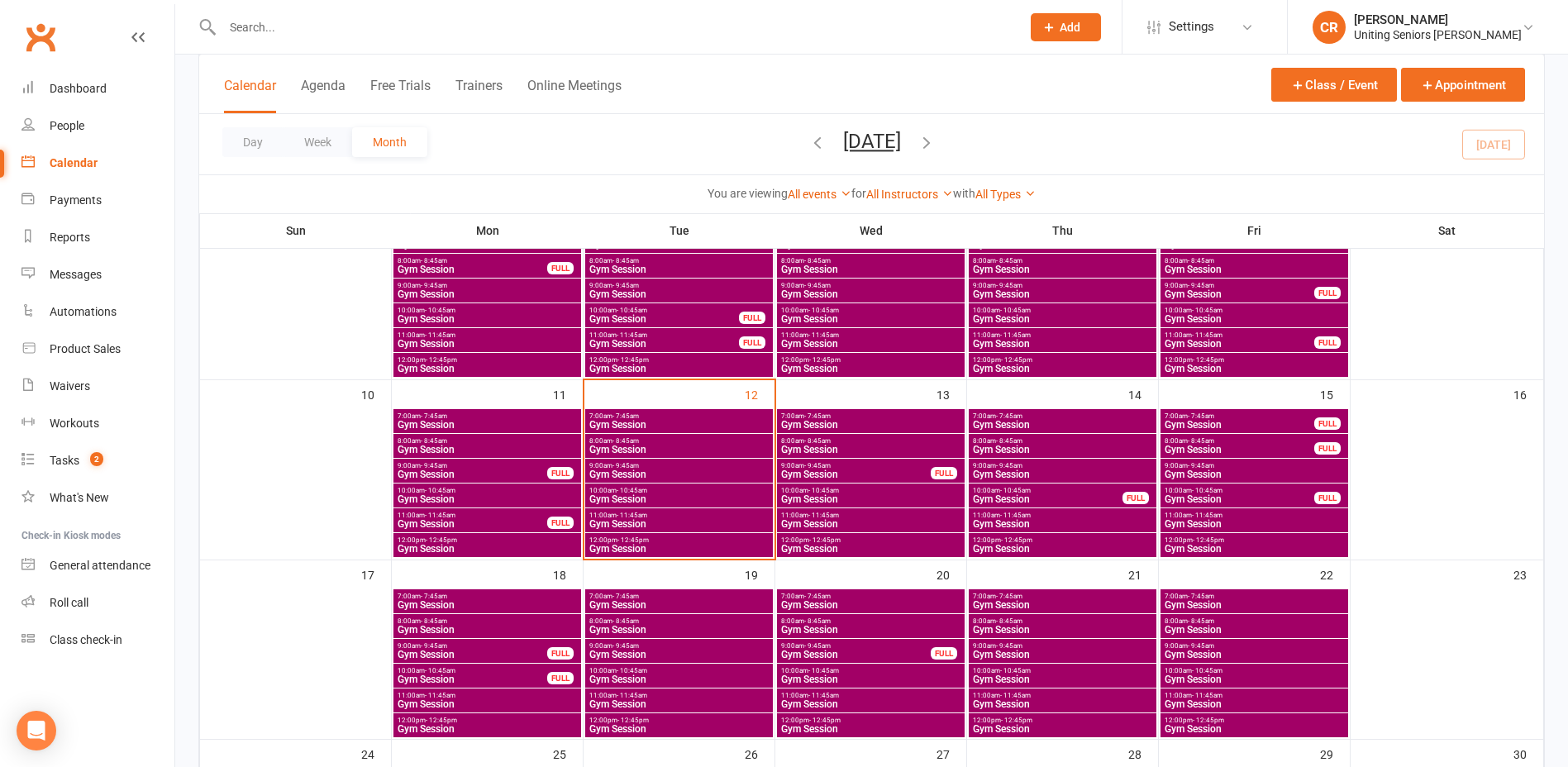
click at [634, 554] on div "12:00pm - 12:45pm Gym Session" at bounding box center [679, 545] width 188 height 24
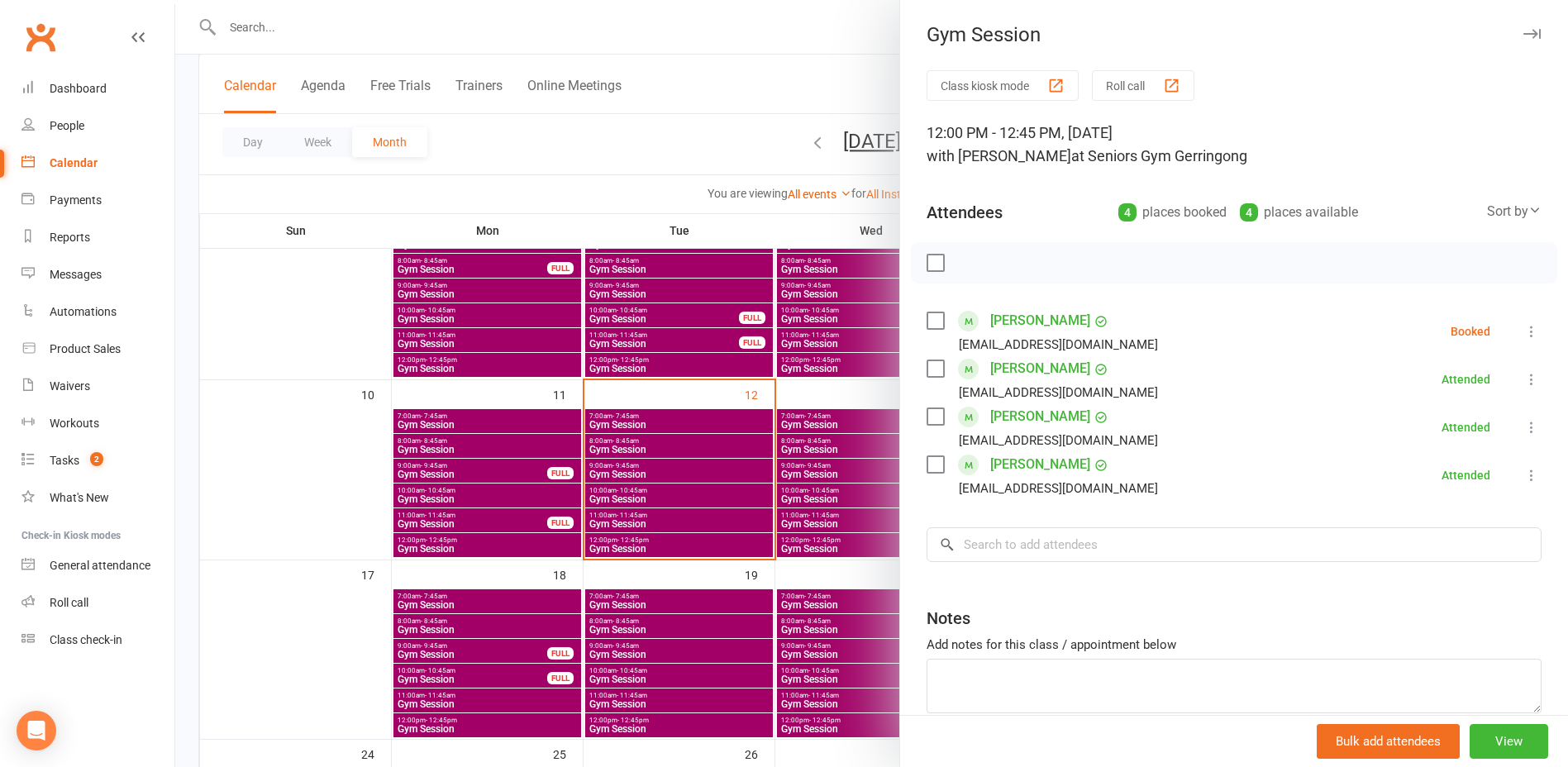
click at [927, 322] on label at bounding box center [934, 320] width 16 height 16
click at [970, 265] on icon "button" at bounding box center [971, 262] width 18 height 18
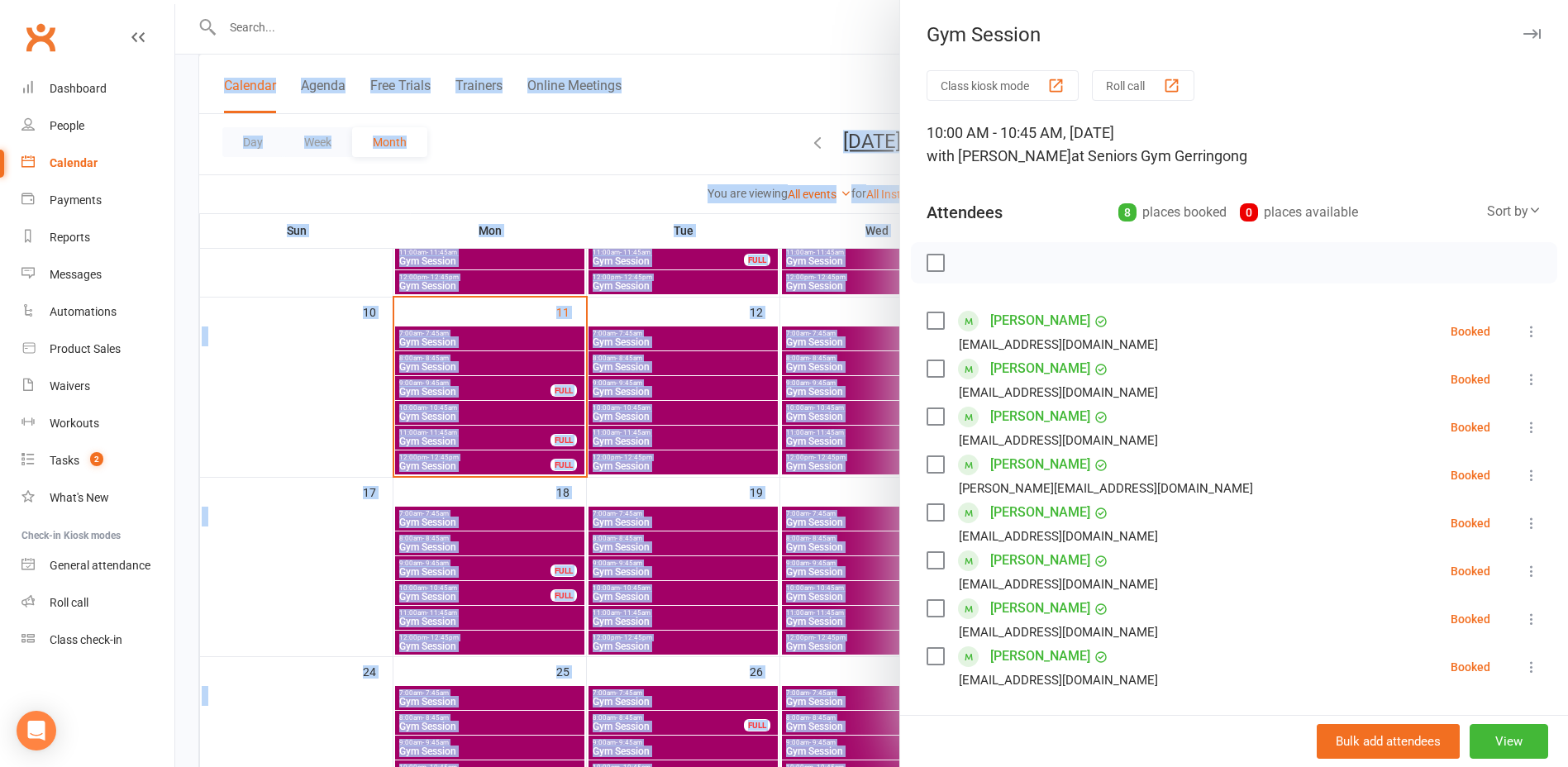
click at [443, 9] on div at bounding box center [872, 383] width 1393 height 767
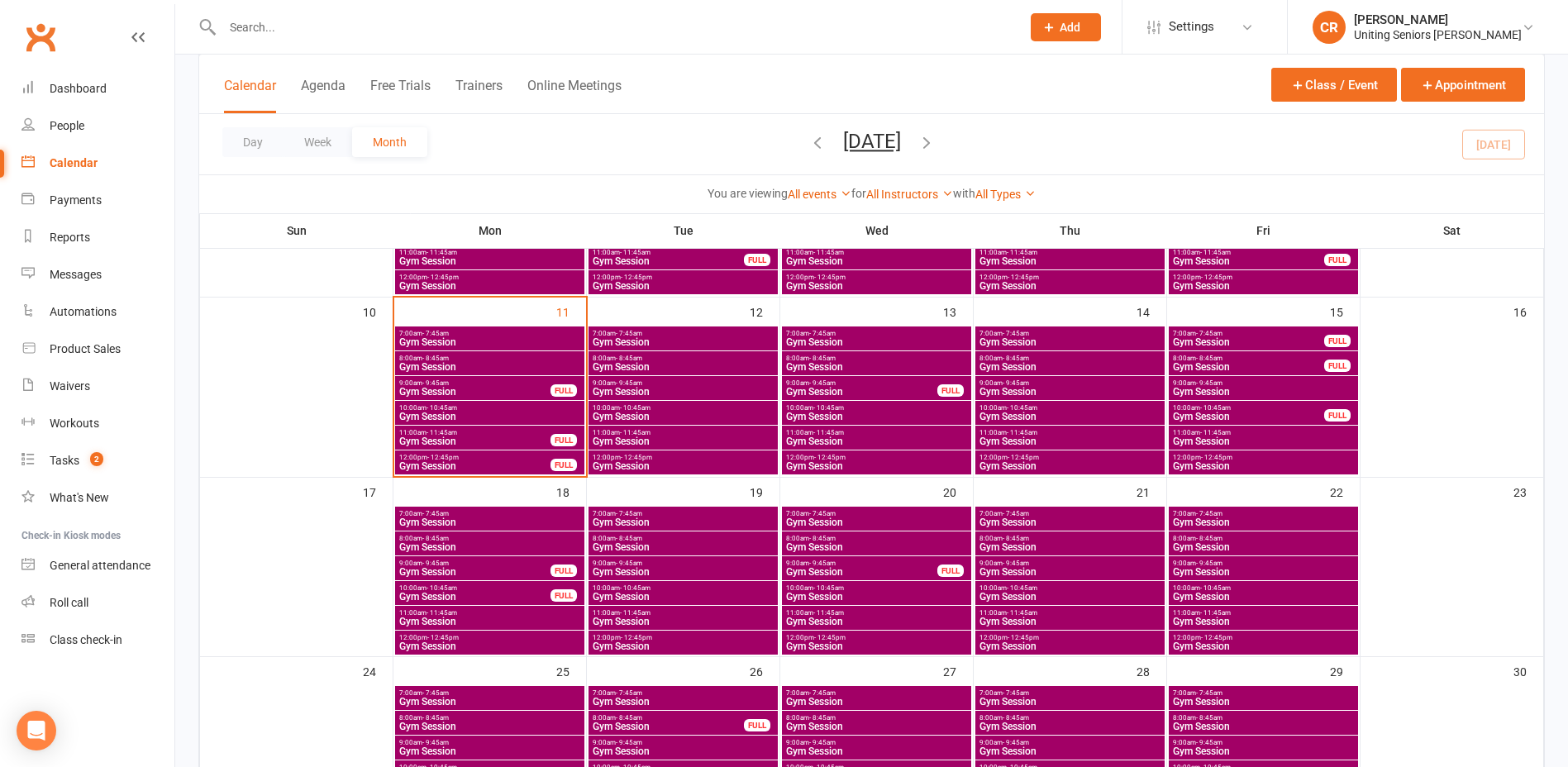
click at [434, 34] on input "text" at bounding box center [613, 27] width 792 height 23
